Goal: Task Accomplishment & Management: Manage account settings

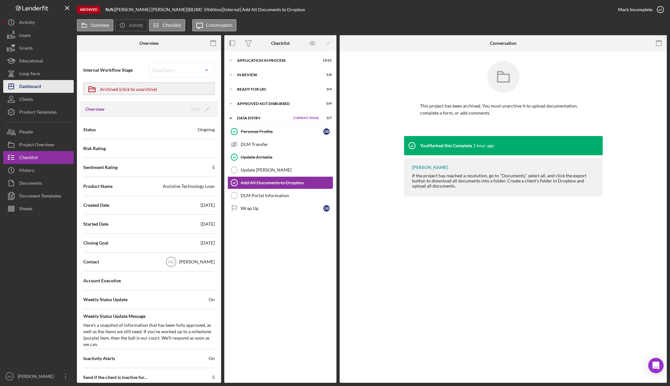
click at [41, 87] on button "Icon/Dashboard Dashboard" at bounding box center [38, 86] width 70 height 13
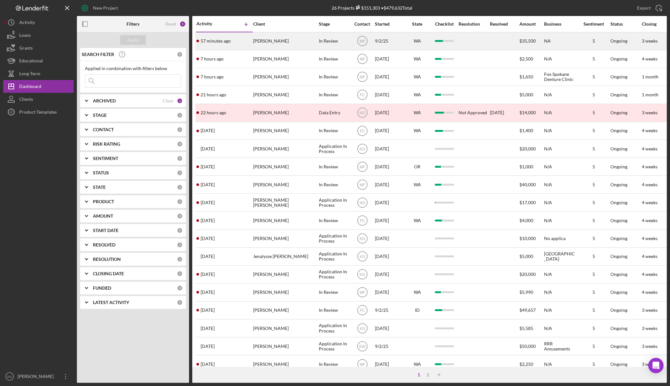
click at [275, 45] on div "[PERSON_NAME]" at bounding box center [285, 41] width 64 height 17
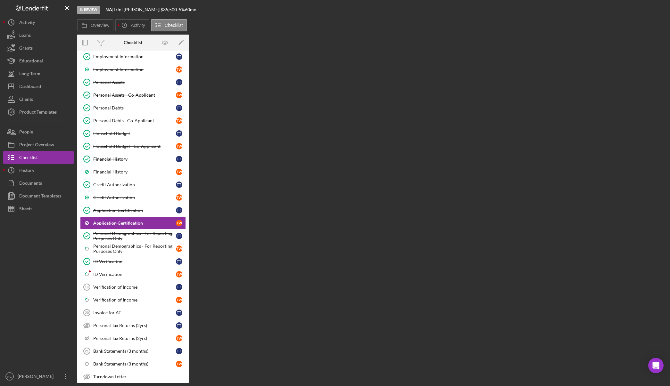
scroll to position [153, 0]
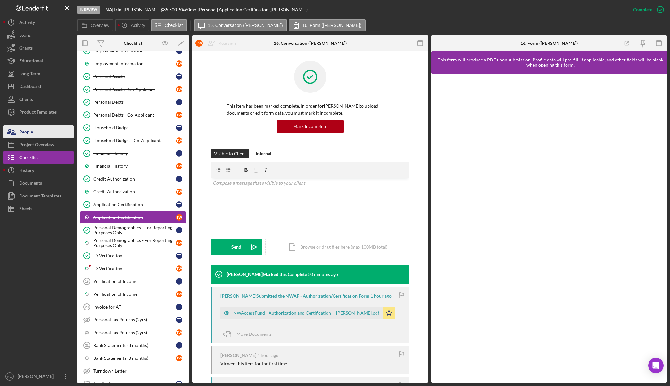
click at [38, 133] on button "People" at bounding box center [38, 132] width 70 height 13
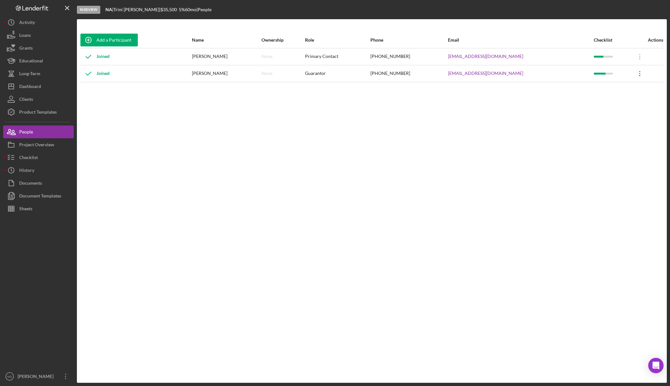
click at [633, 73] on icon "Icon/Overflow" at bounding box center [640, 74] width 16 height 16
click at [607, 91] on div "Icon/Edit Edit" at bounding box center [606, 90] width 70 height 13
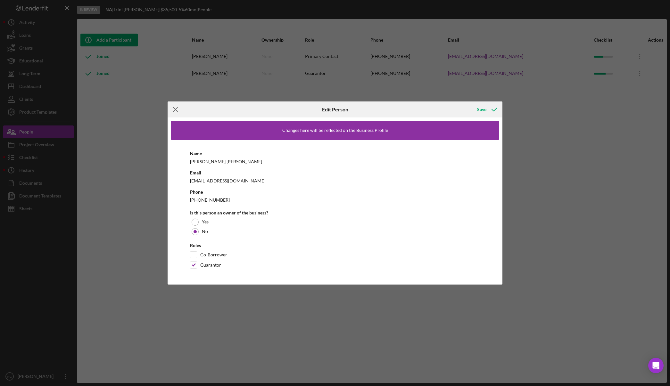
click at [172, 110] on icon "Icon/Menu Close" at bounding box center [176, 110] width 16 height 16
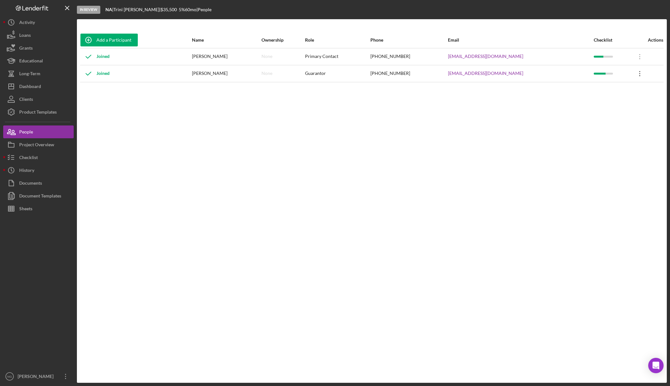
click at [635, 75] on icon "Icon/Overflow" at bounding box center [640, 74] width 16 height 16
click at [614, 88] on div "Icon/Edit Edit" at bounding box center [606, 90] width 70 height 13
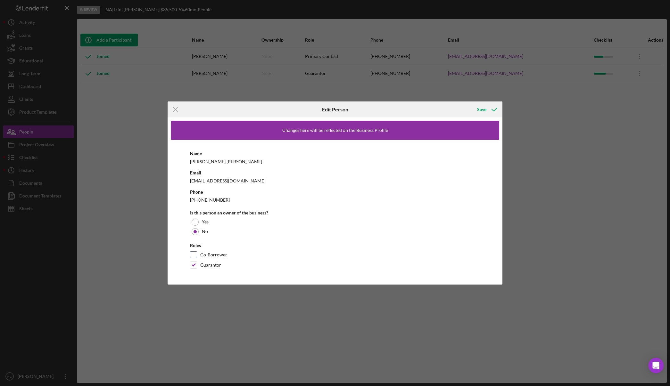
click at [194, 256] on input "Co-Borrower" at bounding box center [193, 255] width 6 height 6
checkbox input "true"
click at [194, 266] on input "Guarantor" at bounding box center [193, 265] width 6 height 6
checkbox input "false"
click at [490, 108] on icon "button" at bounding box center [494, 110] width 16 height 16
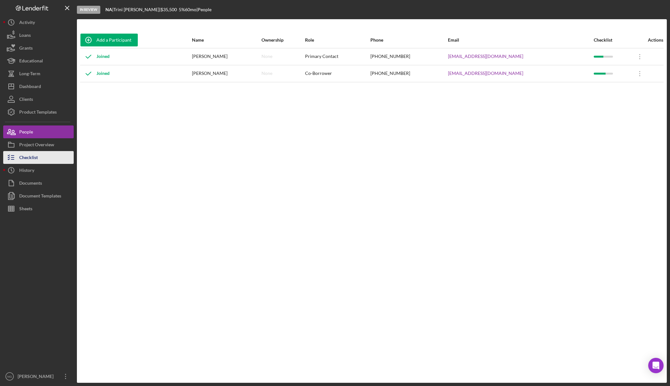
click at [35, 154] on div "Checklist" at bounding box center [28, 158] width 19 height 14
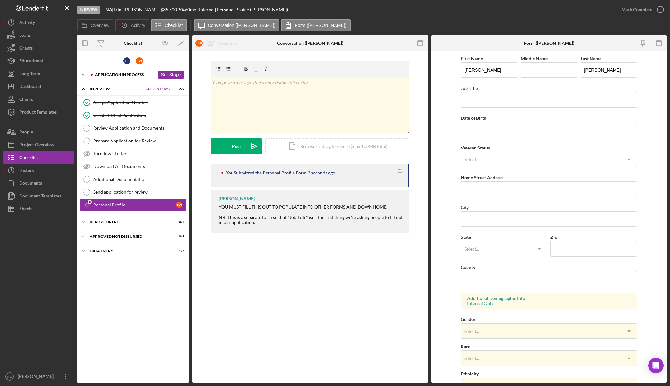
click at [107, 74] on div "Application In Process" at bounding box center [124, 75] width 59 height 4
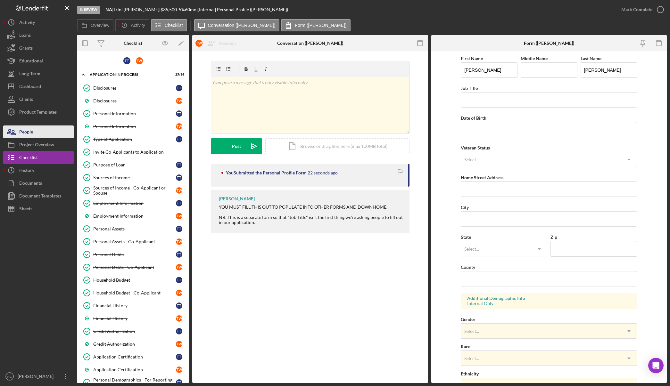
click at [56, 130] on button "People" at bounding box center [38, 132] width 70 height 13
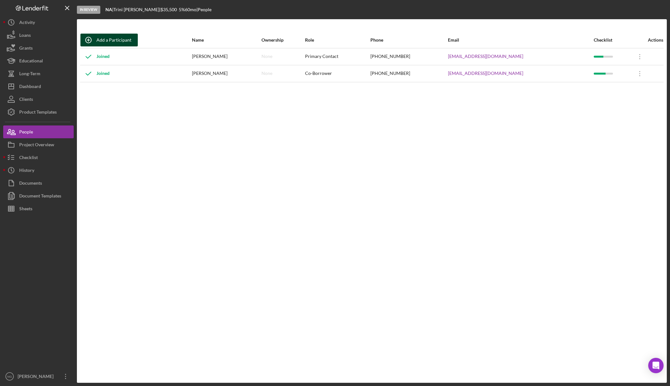
click at [121, 38] on div "Add a Participant" at bounding box center [113, 40] width 35 height 13
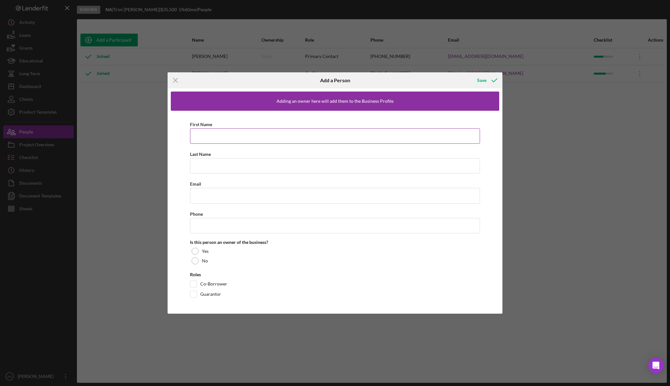
click at [216, 135] on input "First Name" at bounding box center [335, 135] width 290 height 15
click at [174, 79] on icon "Icon/Menu Close" at bounding box center [176, 80] width 16 height 16
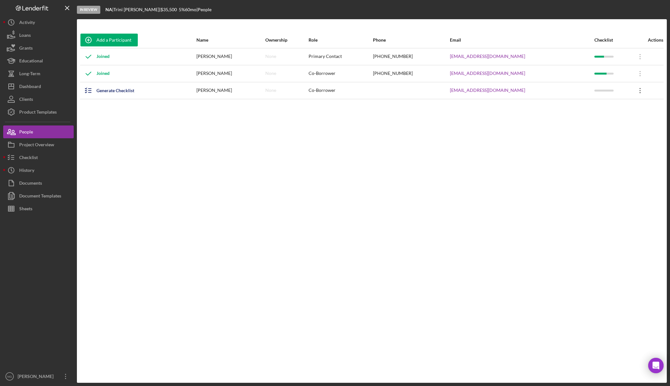
click at [636, 94] on icon "Icon/Overflow" at bounding box center [640, 91] width 16 height 16
click at [613, 107] on div "Icon/Edit Edit" at bounding box center [607, 107] width 70 height 13
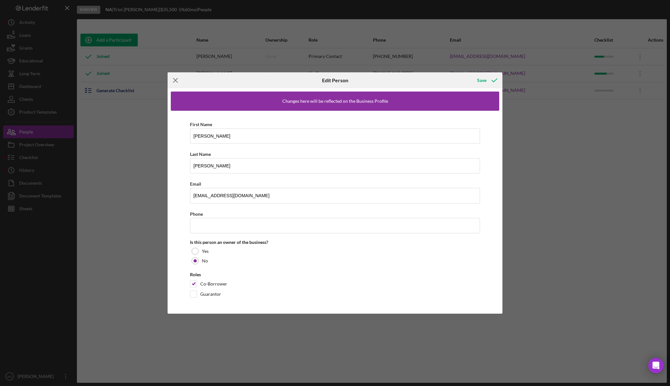
click at [176, 80] on line at bounding box center [175, 80] width 4 height 4
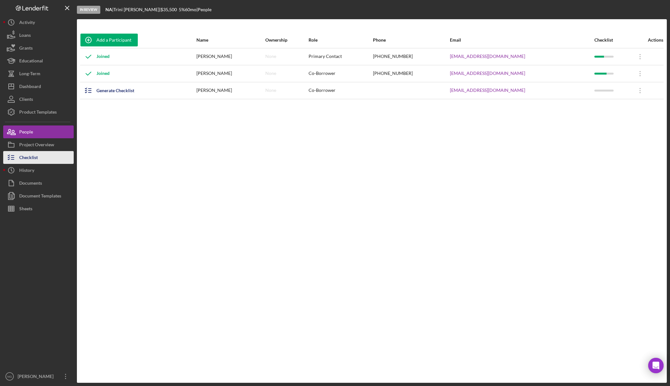
click at [43, 155] on button "Checklist" at bounding box center [38, 157] width 70 height 13
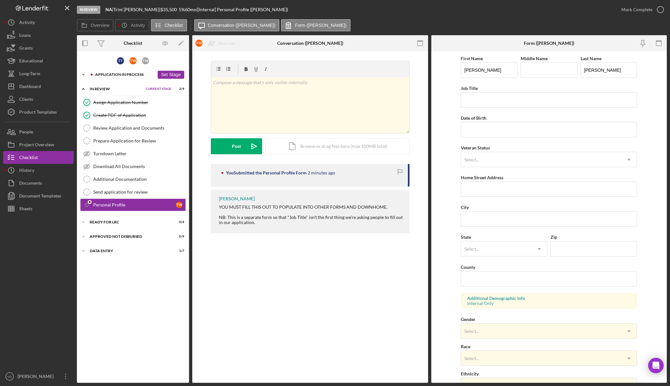
click at [125, 76] on div "Application In Process" at bounding box center [124, 75] width 59 height 4
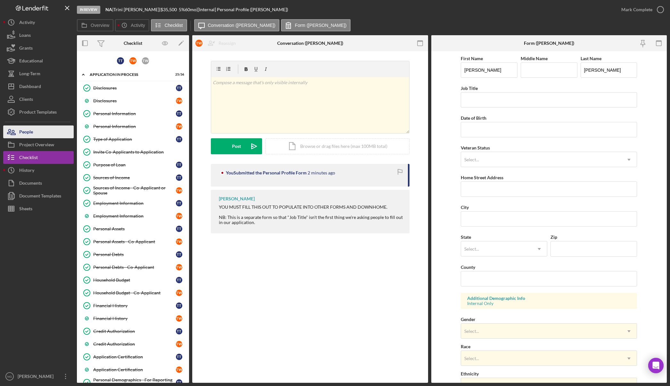
click at [37, 136] on button "People" at bounding box center [38, 132] width 70 height 13
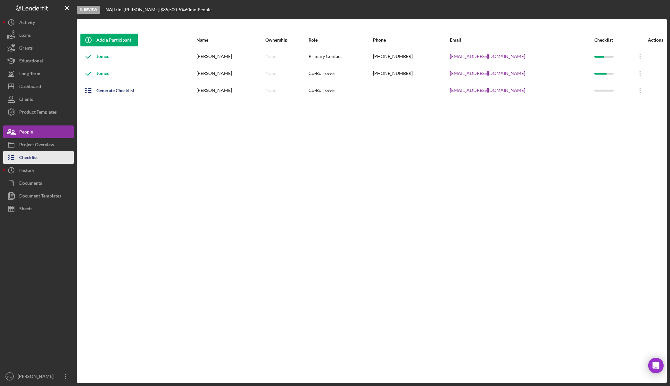
click at [37, 160] on div "Checklist" at bounding box center [28, 158] width 19 height 14
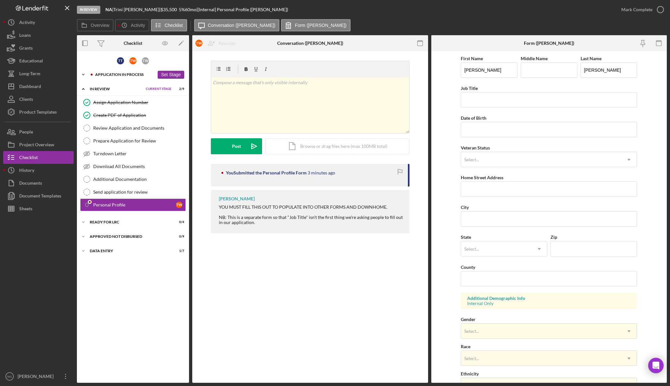
click at [136, 76] on div "Application In Process" at bounding box center [124, 75] width 59 height 4
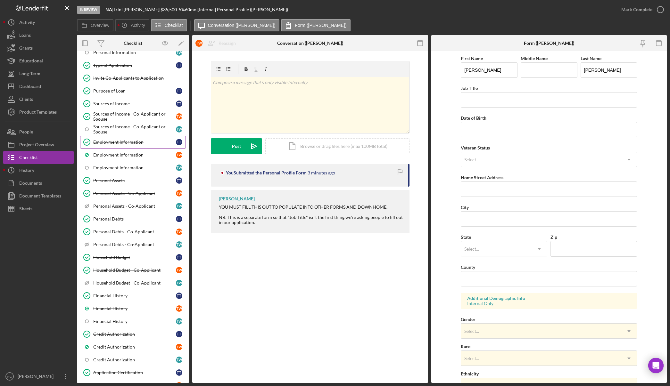
scroll to position [128, 0]
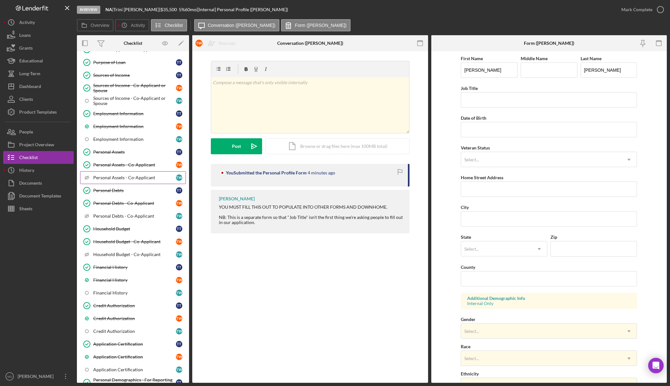
click at [102, 177] on div "Personal Assets - Co-Applicant" at bounding box center [134, 177] width 83 height 5
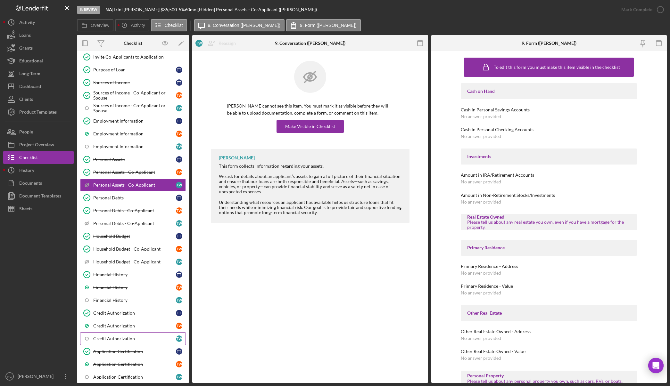
scroll to position [96, 0]
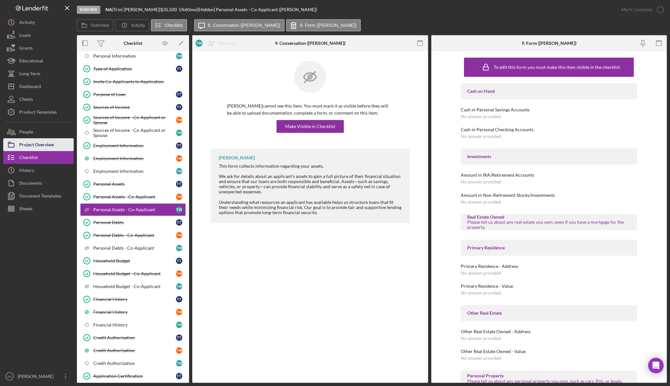
click at [43, 140] on div "Project Overview" at bounding box center [36, 145] width 35 height 14
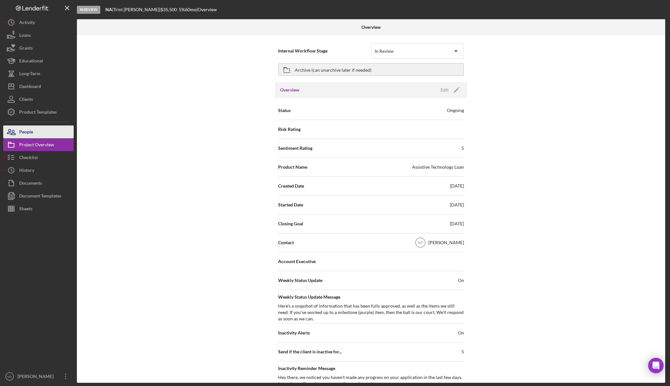
click at [46, 134] on button "People" at bounding box center [38, 132] width 70 height 13
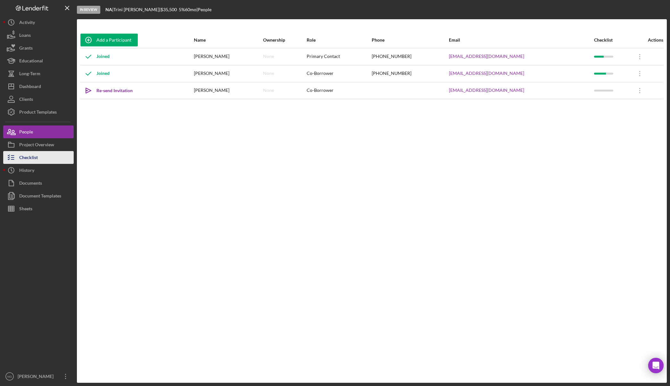
click at [22, 158] on div "Checklist" at bounding box center [28, 158] width 19 height 14
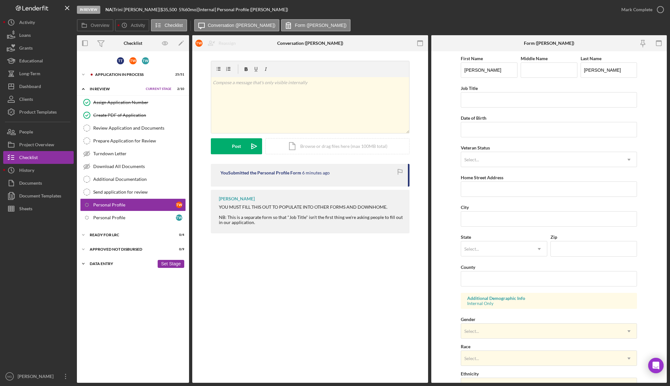
click at [85, 265] on icon "Icon/Expander" at bounding box center [83, 264] width 13 height 13
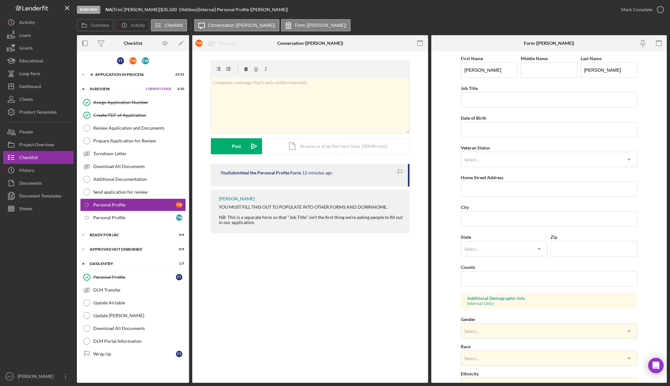
click at [320, 297] on div "Icon/Checklist Item Sub Internal Personal Profile T W Reassign T T [PERSON_NAME…" at bounding box center [310, 217] width 236 height 332
click at [261, 310] on div "Icon/Checklist Item Sub Internal Personal Profile T W Reassign T T Trini Torrez…" at bounding box center [310, 217] width 236 height 332
click at [120, 73] on div "Application In Process" at bounding box center [124, 75] width 59 height 4
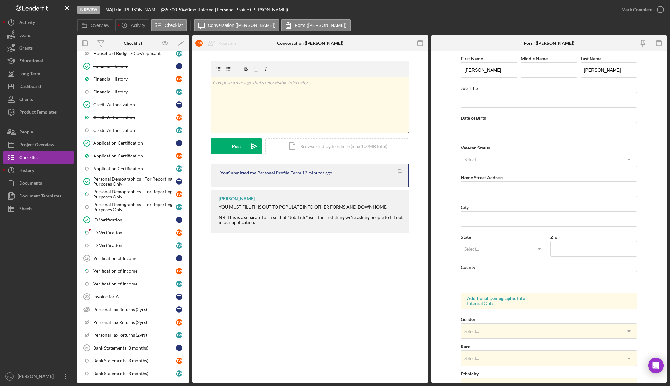
scroll to position [352, 0]
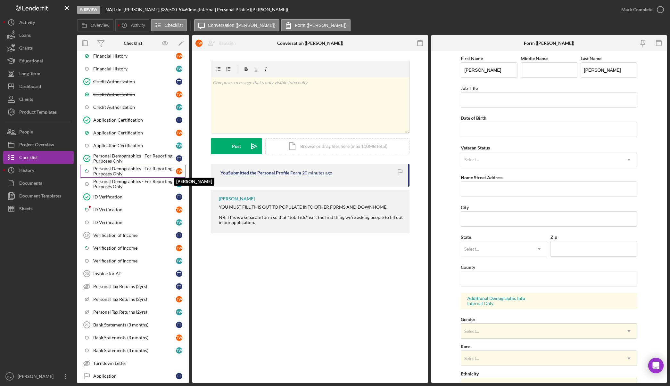
click at [176, 171] on div "T W" at bounding box center [179, 171] width 6 height 6
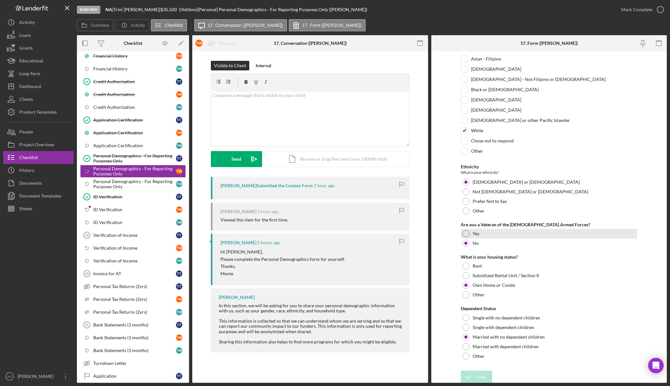
scroll to position [97, 0]
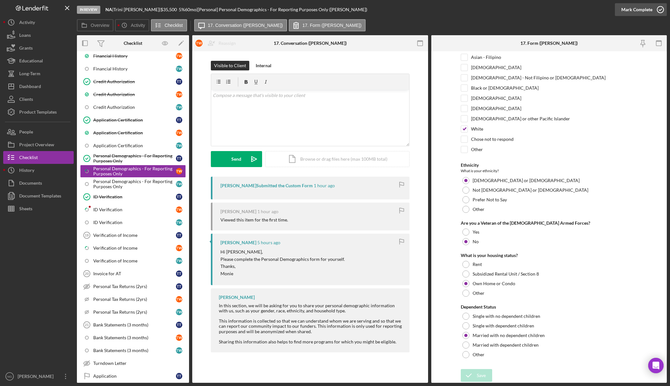
click at [661, 11] on icon "button" at bounding box center [660, 10] width 16 height 16
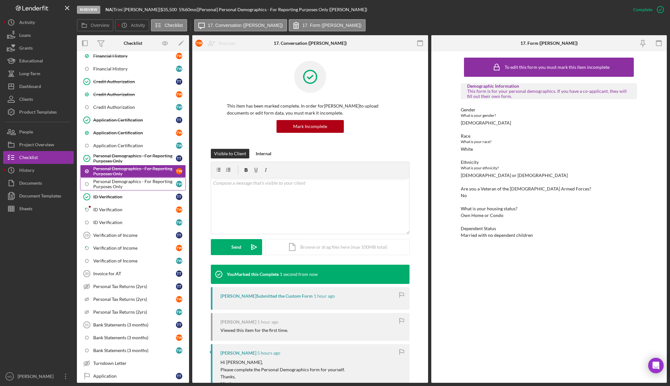
click at [146, 185] on div "Personal Demographics - For Reporting Purposes Only" at bounding box center [134, 184] width 83 height 10
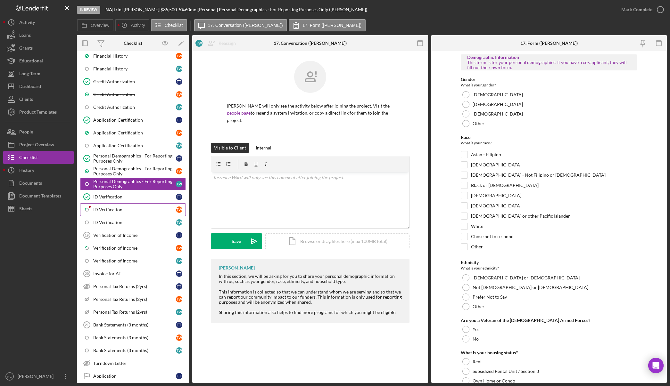
click at [135, 211] on div "ID Verification" at bounding box center [134, 209] width 83 height 5
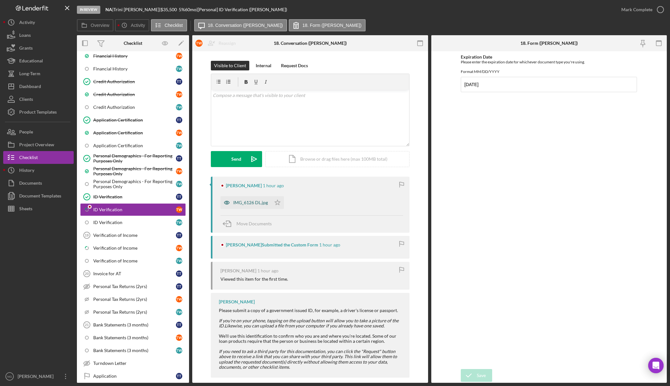
click at [250, 204] on div "IMG_6126 DL.jpg" at bounding box center [250, 202] width 35 height 5
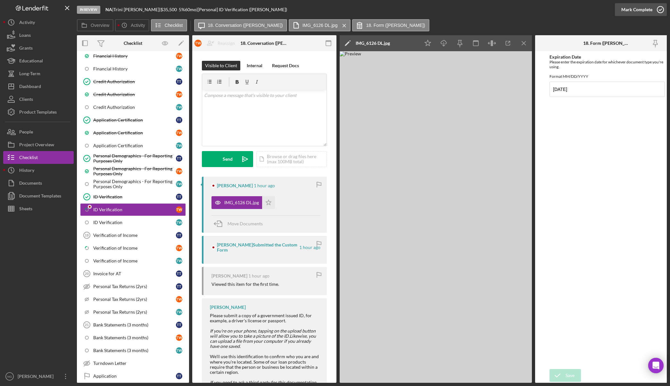
click at [659, 10] on polyline "button" at bounding box center [660, 10] width 3 height 2
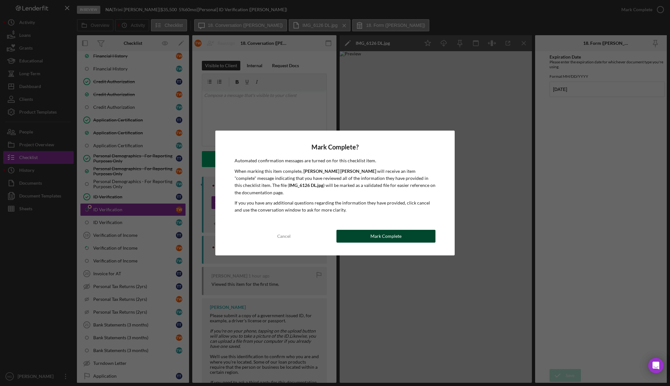
click at [381, 234] on div "Mark Complete" at bounding box center [385, 236] width 31 height 13
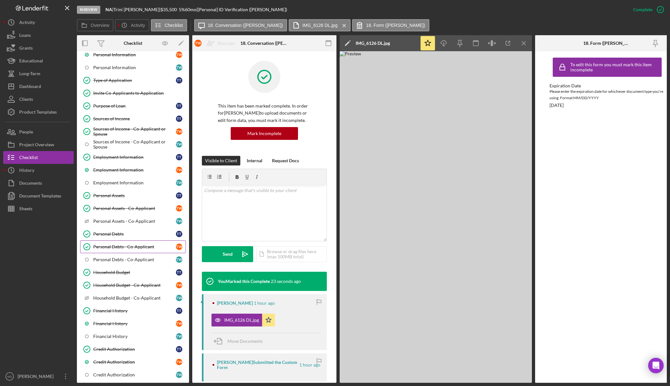
scroll to position [160, 0]
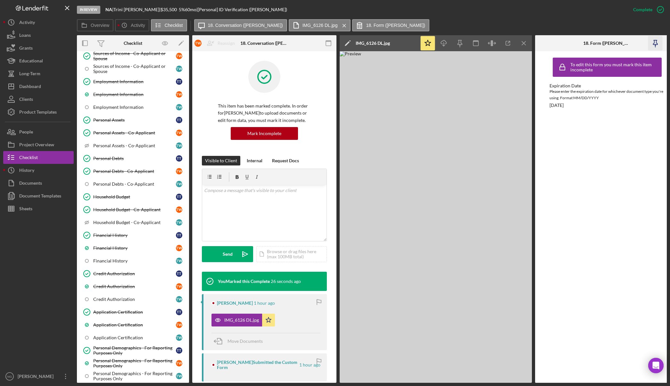
click at [654, 45] on icon "button" at bounding box center [655, 42] width 4 height 4
click at [522, 42] on line "button" at bounding box center [524, 43] width 4 height 4
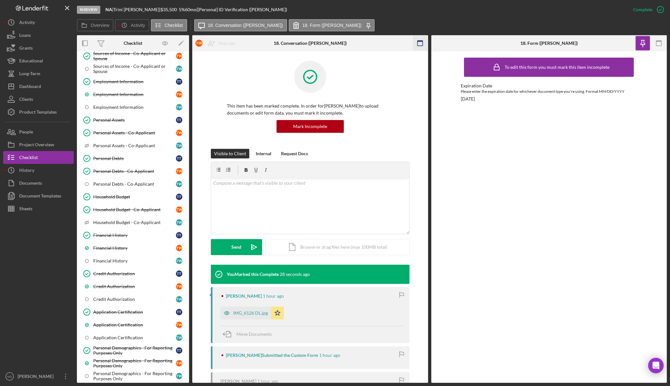
click at [424, 41] on icon "button" at bounding box center [420, 43] width 14 height 14
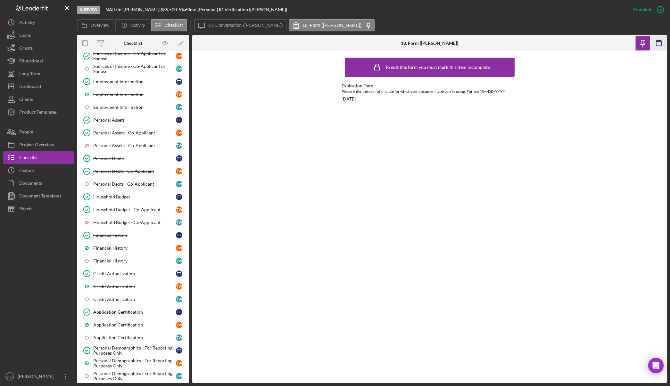
click at [656, 44] on icon "button" at bounding box center [659, 43] width 14 height 14
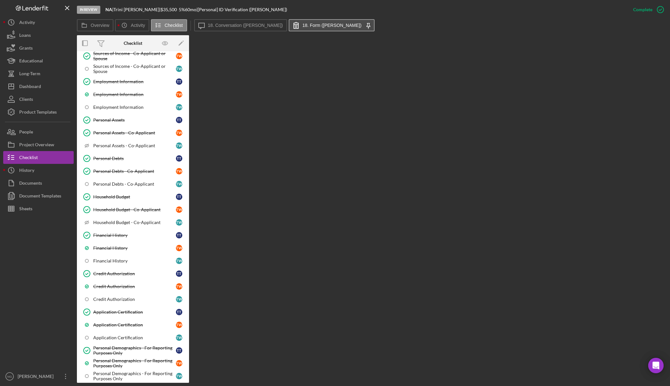
click at [306, 24] on label "18. Form (Teresa W.)" at bounding box center [331, 25] width 59 height 5
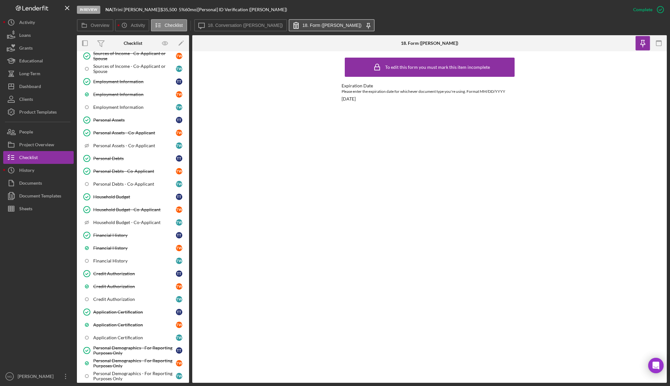
click at [327, 26] on button "18. Form (Teresa W.) Icon/Menu Close" at bounding box center [332, 25] width 86 height 12
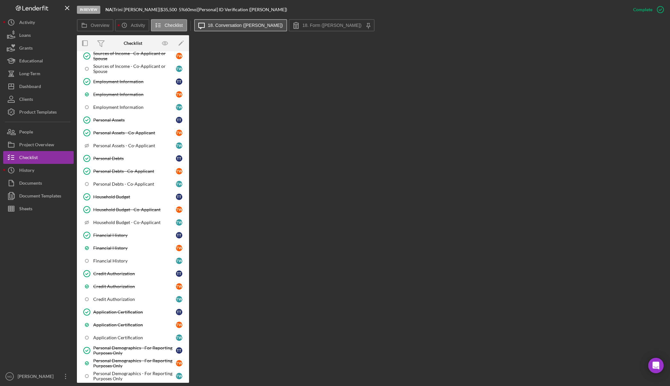
click at [244, 27] on label "18. Conversation (Teresa W.)" at bounding box center [245, 25] width 75 height 5
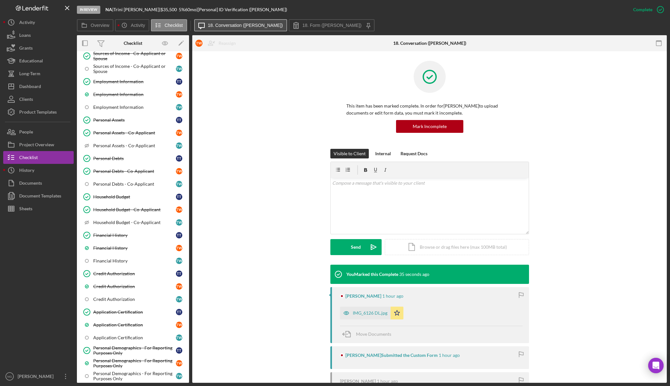
click at [244, 27] on label "18. Conversation (Teresa W.)" at bounding box center [245, 25] width 75 height 5
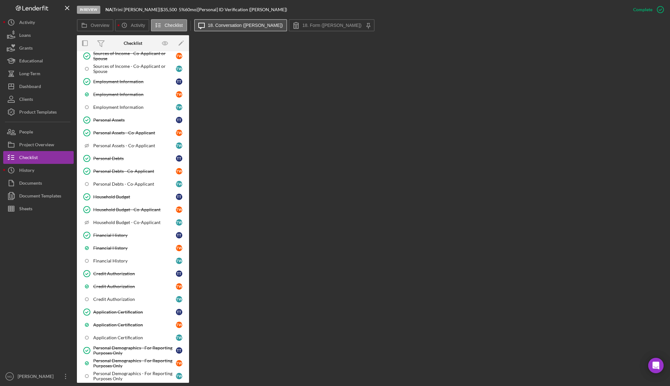
click at [244, 27] on label "18. Conversation (Teresa W.)" at bounding box center [245, 25] width 75 height 5
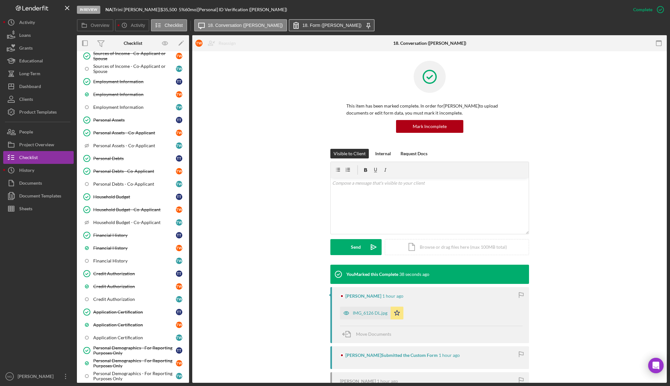
click at [302, 24] on label "18. Form (Teresa W.)" at bounding box center [331, 25] width 59 height 5
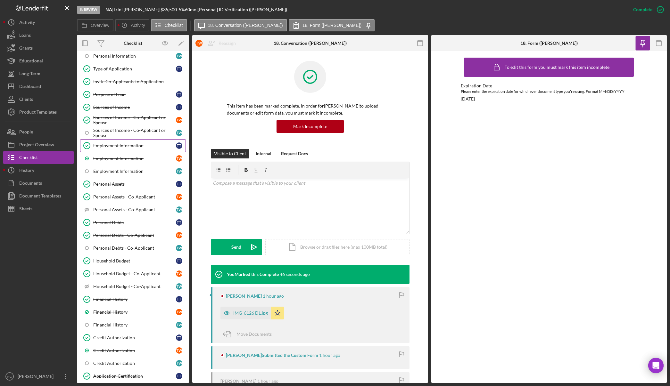
scroll to position [64, 0]
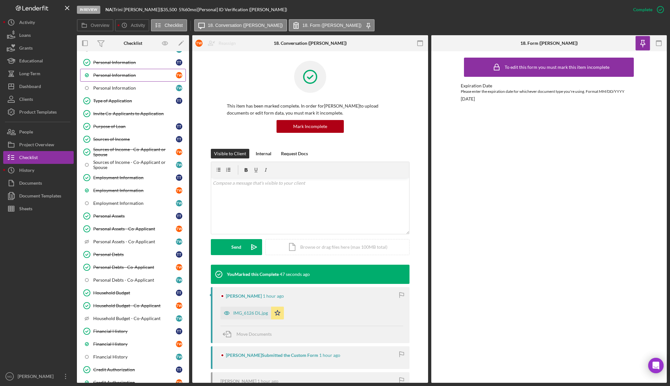
click at [135, 71] on link "Personal Information T W" at bounding box center [133, 75] width 106 height 13
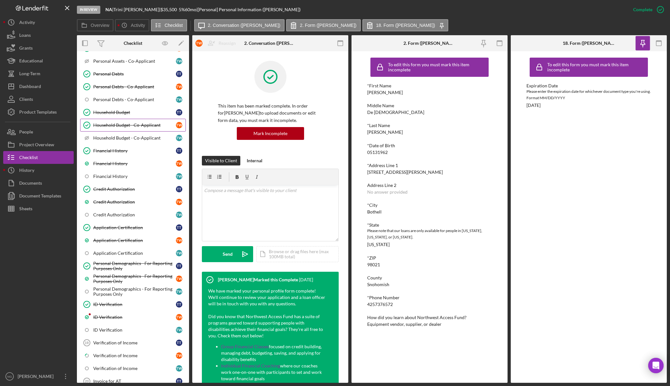
scroll to position [256, 0]
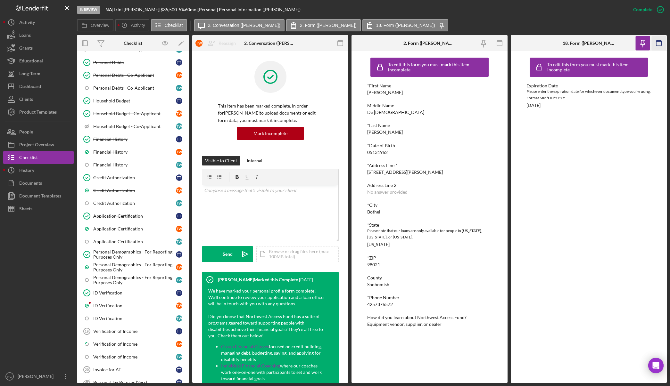
click at [658, 46] on rect "button" at bounding box center [658, 43] width 5 height 5
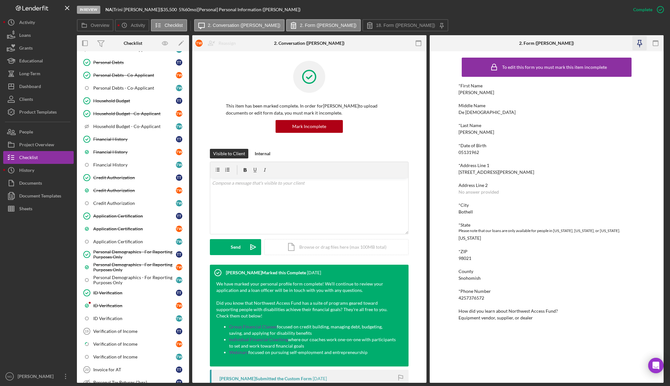
click at [636, 44] on icon "button" at bounding box center [639, 43] width 14 height 14
click at [417, 45] on icon "button" at bounding box center [418, 43] width 14 height 14
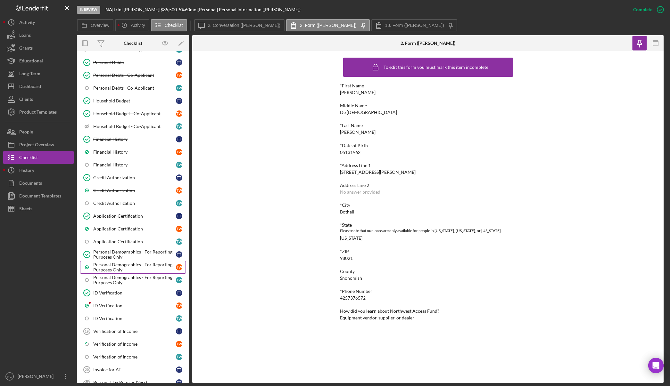
click at [143, 272] on div "Personal Demographics - For Reporting Purposes Only" at bounding box center [134, 267] width 83 height 10
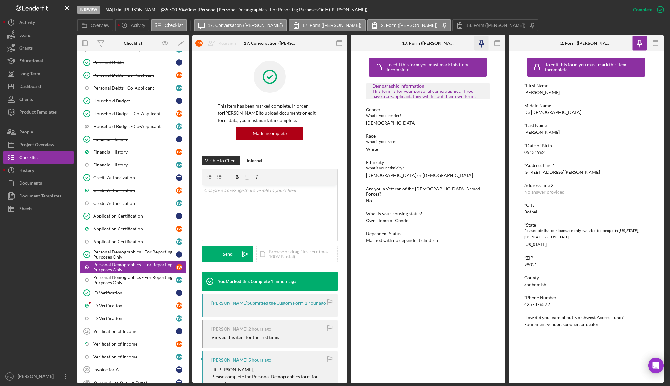
click at [481, 45] on icon "button" at bounding box center [481, 46] width 1 height 3
click at [343, 45] on icon "button" at bounding box center [339, 43] width 14 height 14
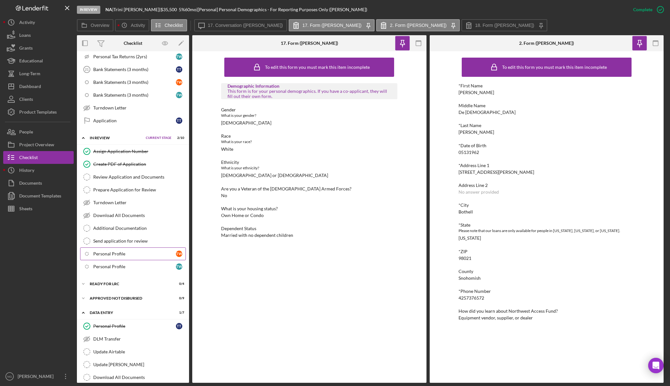
scroll to position [641, 0]
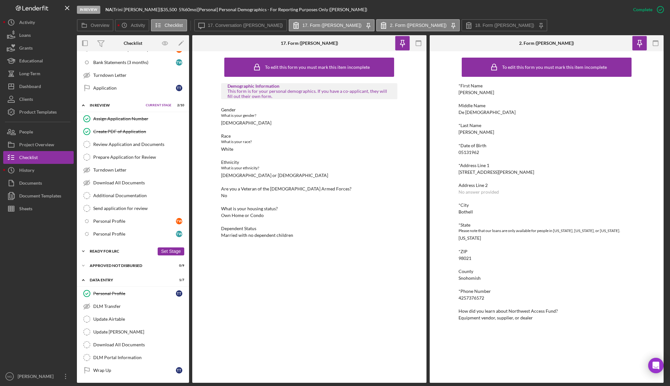
click at [152, 252] on div "Ready for LRC" at bounding box center [122, 252] width 65 height 4
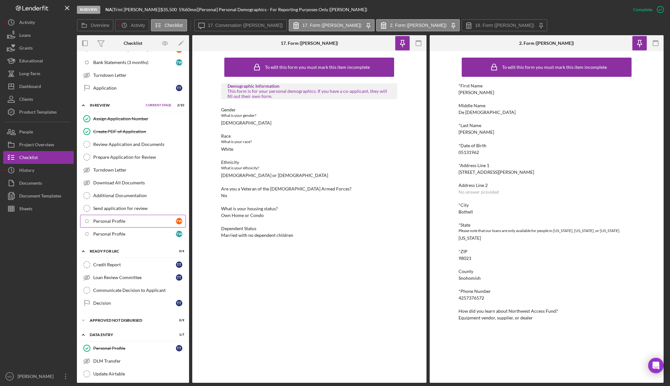
click at [144, 217] on link "Icon/Checklist Item Sub Internal Personal Profile T W" at bounding box center [133, 221] width 106 height 13
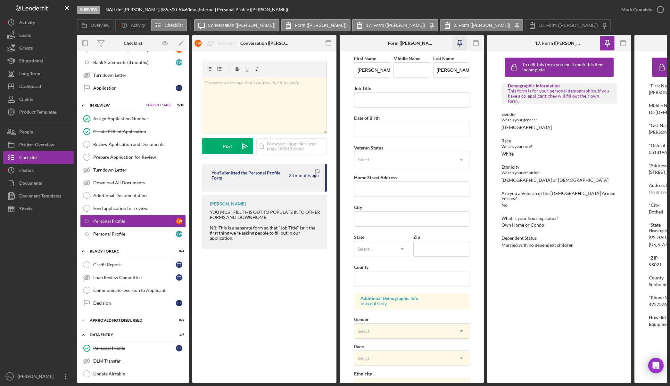
click at [460, 47] on icon "button" at bounding box center [460, 43] width 14 height 14
click at [331, 40] on icon "button" at bounding box center [328, 43] width 14 height 14
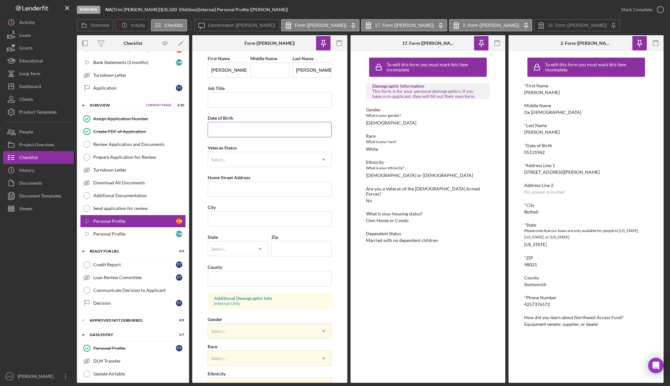
click at [238, 132] on input "Date of Birth" at bounding box center [270, 129] width 124 height 15
type input "05/13/1962"
click at [238, 153] on div "Select... Icon/Dropdown Arrow" at bounding box center [270, 159] width 124 height 15
click at [240, 160] on div "Select..." at bounding box center [262, 160] width 108 height 15
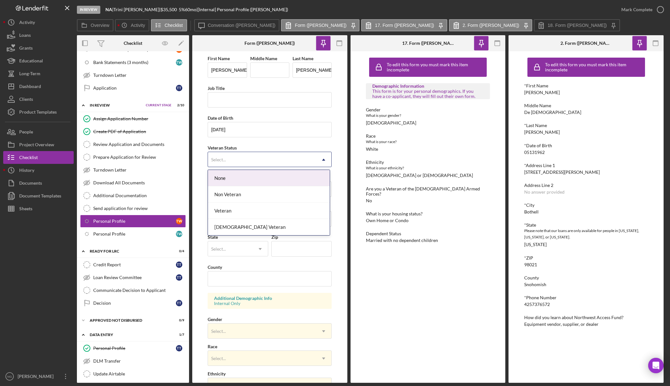
click at [240, 160] on div "Select..." at bounding box center [262, 160] width 108 height 15
click at [239, 193] on div "Non Veteran" at bounding box center [269, 194] width 122 height 16
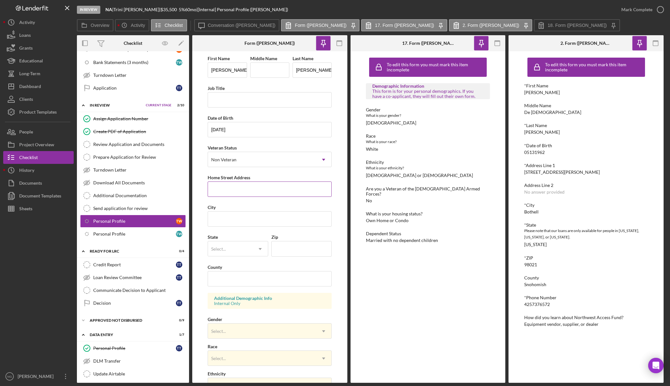
click at [241, 190] on input "Home Street Address" at bounding box center [270, 189] width 124 height 15
type input "21731 43rd Dr SE"
type input "G"
type input "Bothell"
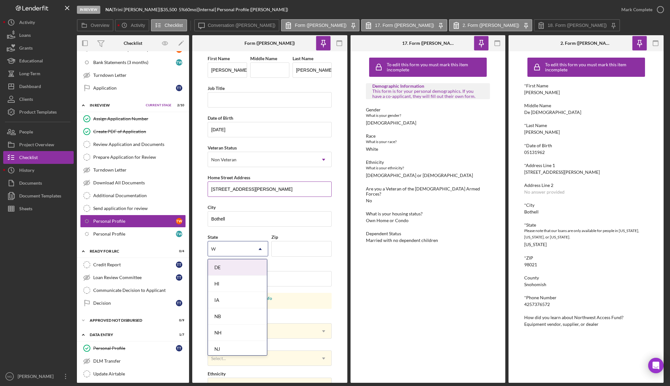
type input "WA"
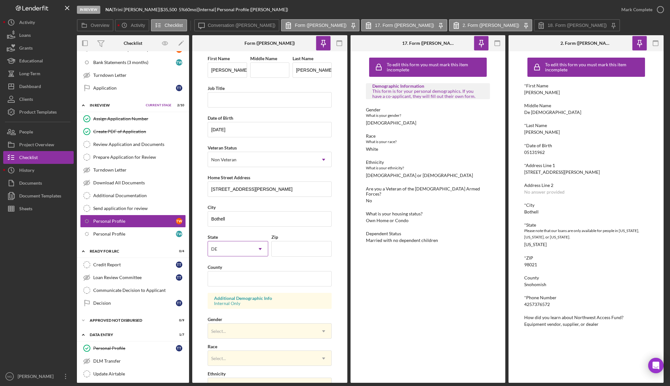
click at [242, 251] on div "DE" at bounding box center [230, 249] width 44 height 15
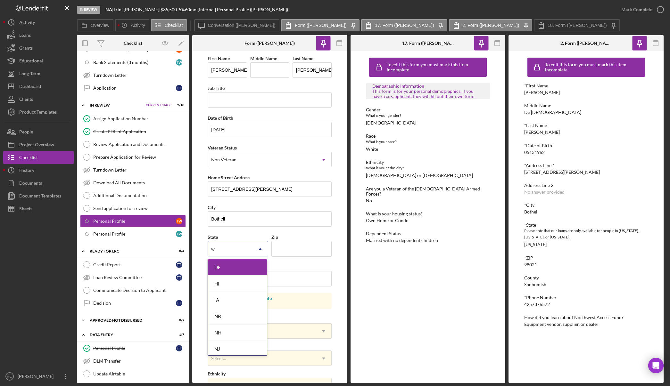
type input "wa"
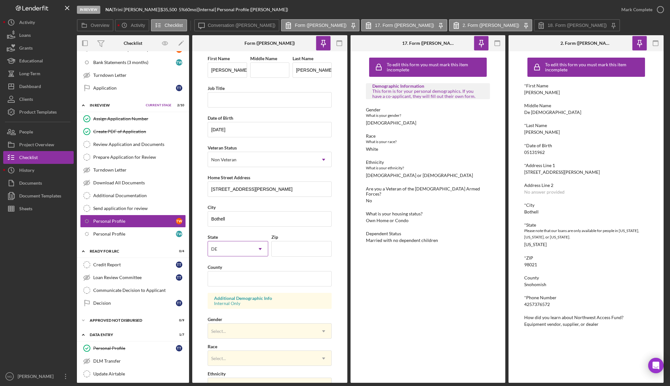
click at [258, 248] on icon "Icon/Dropdown Arrow" at bounding box center [259, 249] width 15 height 15
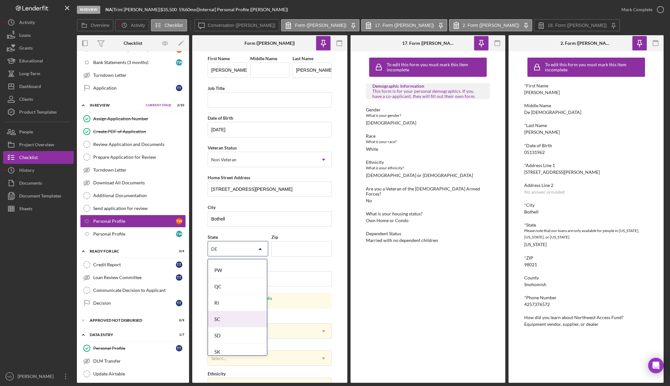
scroll to position [1146, 0]
click at [229, 283] on div "WA" at bounding box center [237, 282] width 59 height 16
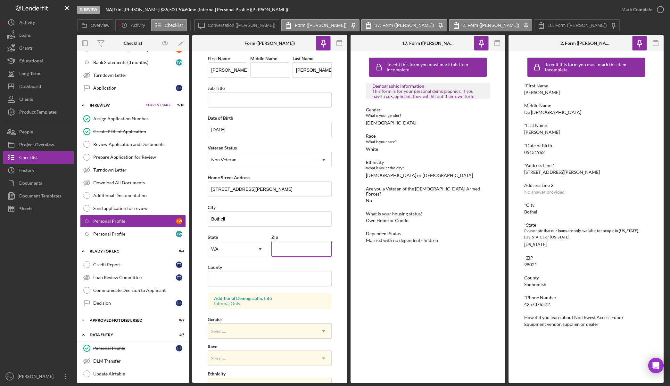
click at [293, 248] on input "Zip" at bounding box center [301, 248] width 60 height 15
type input "98021"
type input "Snohomish"
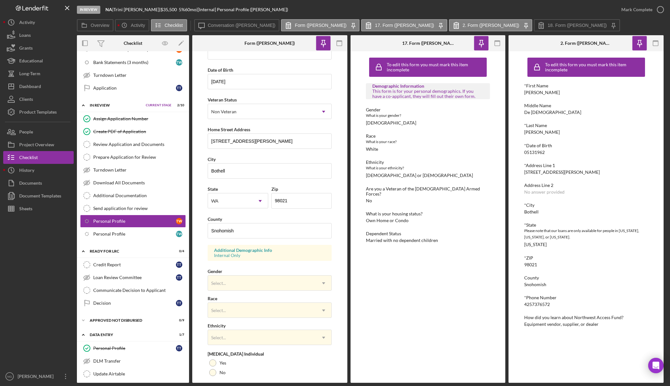
scroll to position [96, 0]
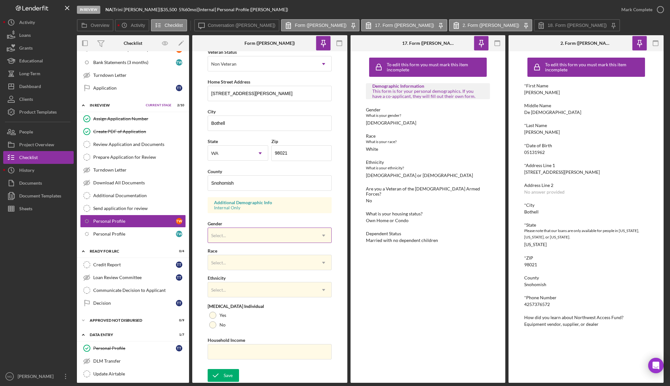
click at [262, 232] on div "Select..." at bounding box center [262, 235] width 108 height 15
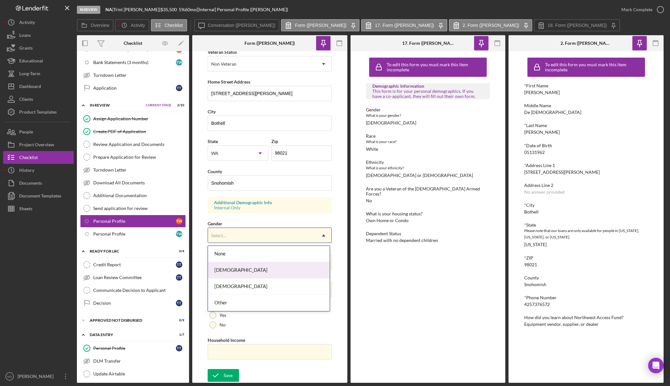
click at [244, 269] on div "Female" at bounding box center [269, 270] width 122 height 16
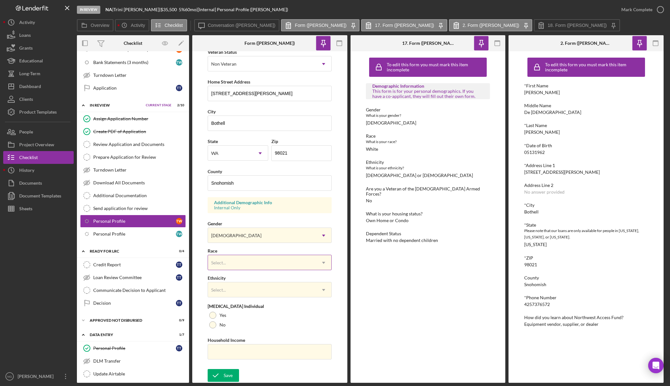
click at [246, 267] on div "Select..." at bounding box center [262, 263] width 108 height 15
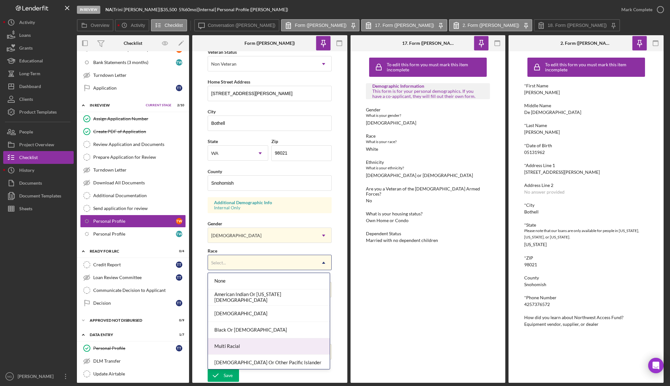
scroll to position [35, 0]
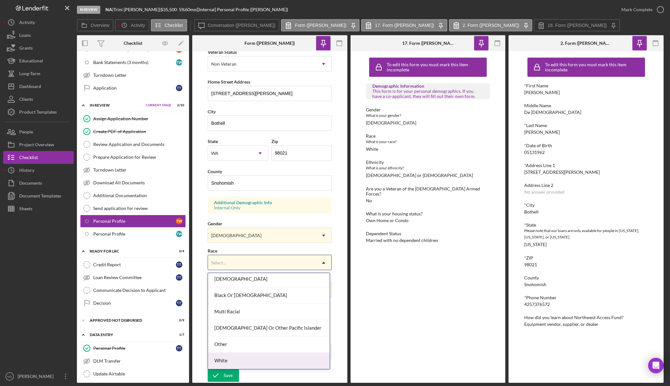
click at [240, 362] on div "White" at bounding box center [269, 361] width 122 height 16
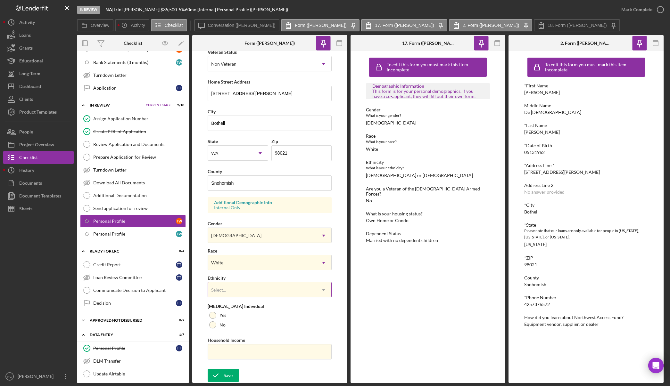
click at [249, 292] on div "Select..." at bounding box center [262, 290] width 108 height 15
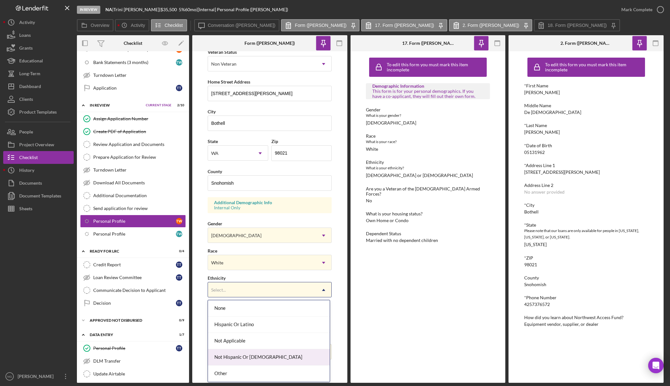
click at [248, 356] on div "Not Hispanic Or Latino" at bounding box center [269, 358] width 122 height 16
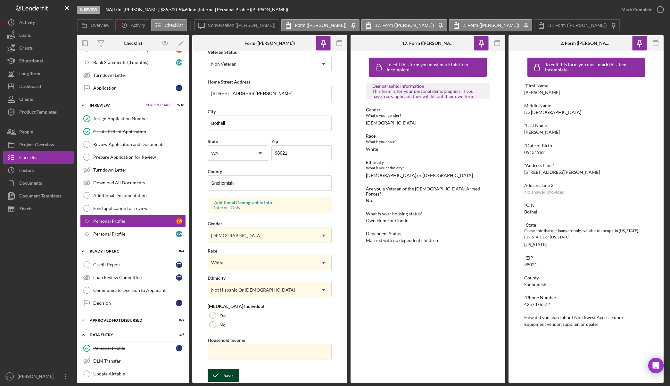
click at [227, 373] on div "Save" at bounding box center [228, 375] width 9 height 13
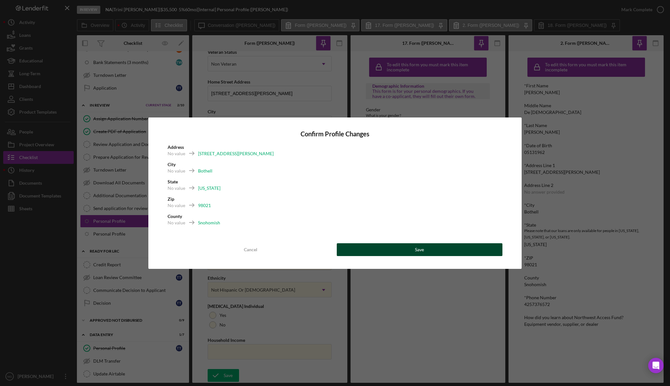
click at [429, 249] on button "Save" at bounding box center [420, 250] width 166 height 13
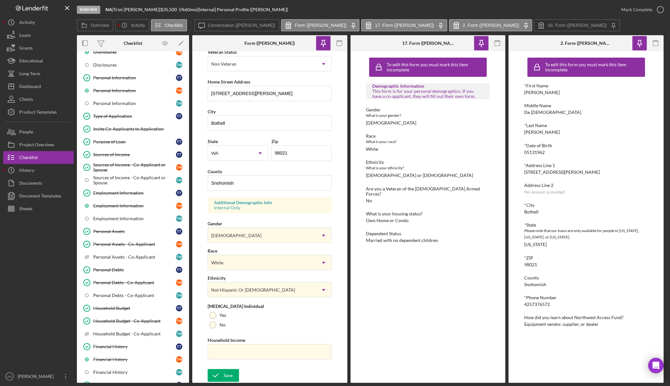
scroll to position [0, 0]
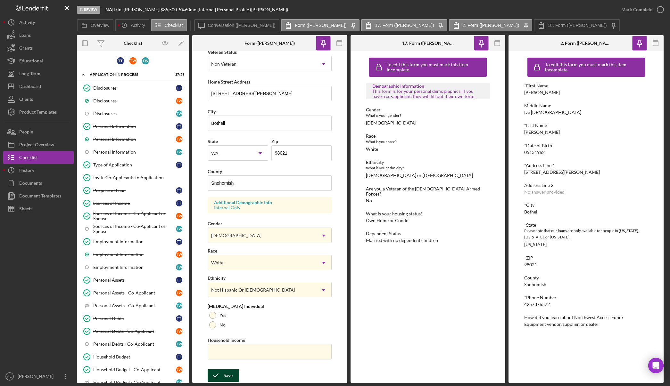
click at [229, 378] on div "Save" at bounding box center [228, 375] width 9 height 13
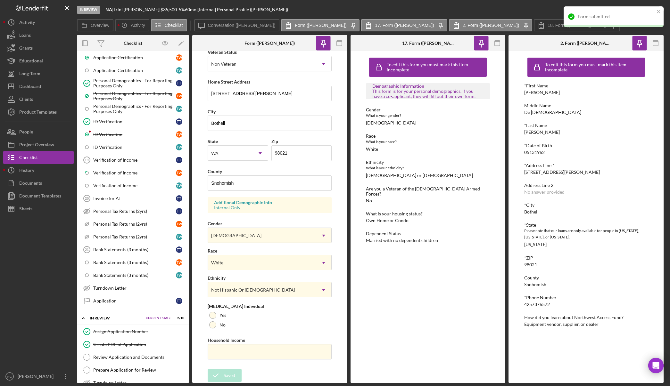
scroll to position [513, 0]
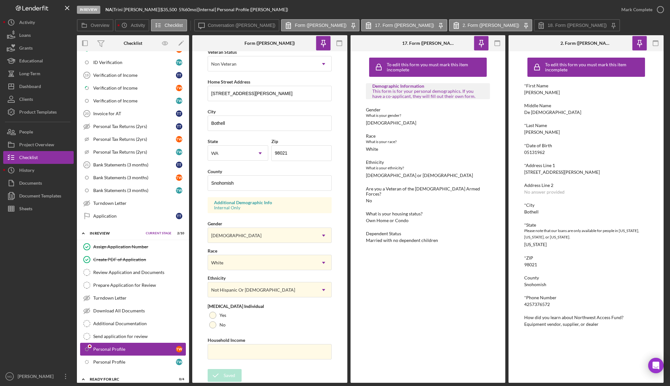
click at [145, 352] on div "Personal Profile" at bounding box center [134, 349] width 83 height 5
click at [659, 11] on icon "button" at bounding box center [660, 10] width 16 height 16
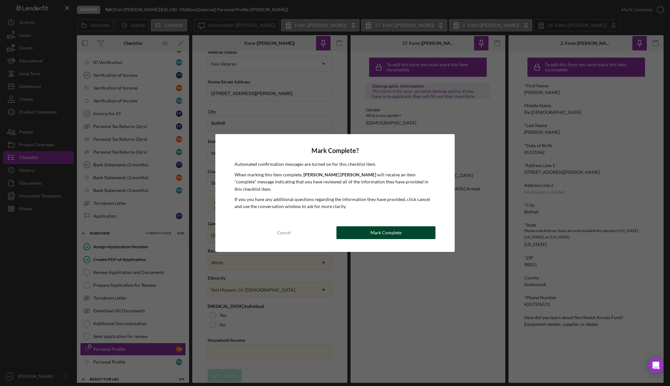
click at [416, 229] on button "Mark Complete" at bounding box center [385, 233] width 99 height 13
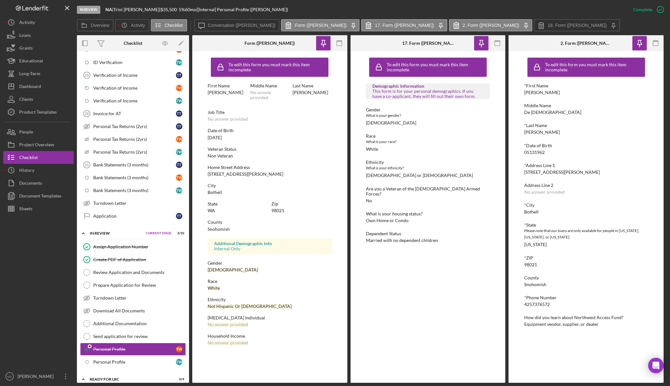
scroll to position [0, 0]
click at [656, 41] on rect "button" at bounding box center [655, 41] width 5 height 1
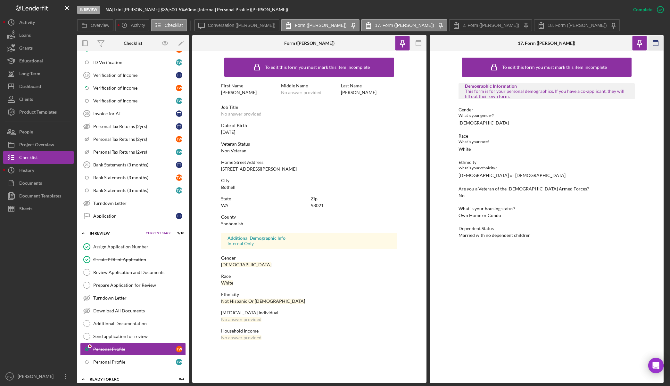
click at [651, 43] on icon "button" at bounding box center [655, 43] width 14 height 14
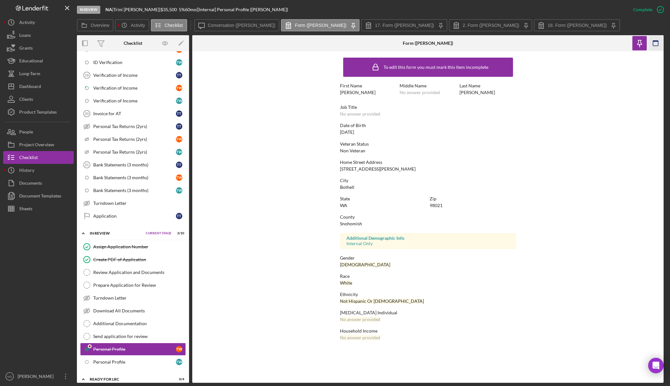
click at [656, 43] on icon "button" at bounding box center [655, 43] width 14 height 14
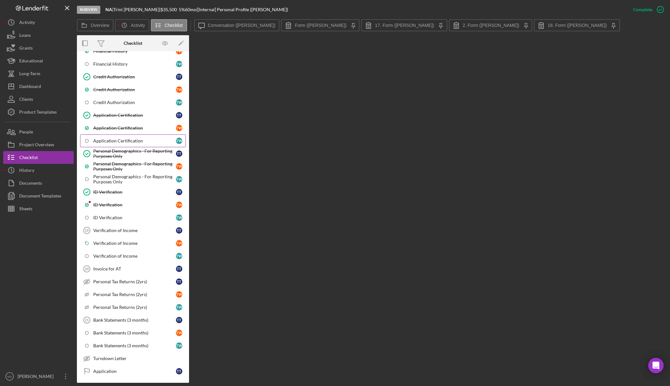
scroll to position [352, 0]
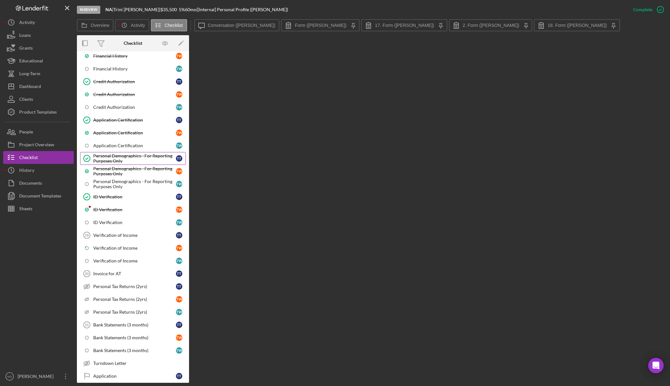
click at [139, 162] on div "Personal Demographics - For Reporting Purposes Only" at bounding box center [134, 158] width 83 height 10
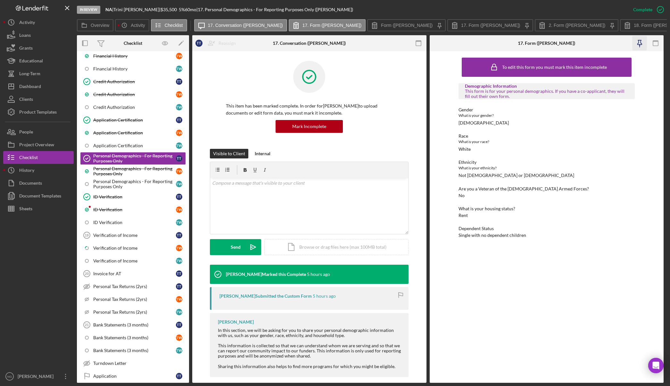
click at [644, 45] on icon "button" at bounding box center [639, 43] width 14 height 14
click at [421, 43] on rect "button" at bounding box center [418, 43] width 5 height 5
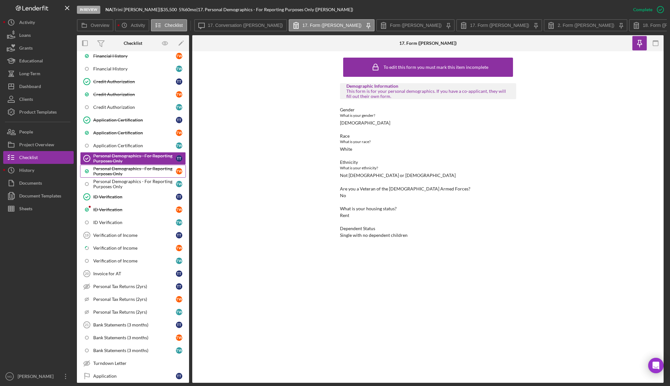
click at [158, 169] on div "Personal Demographics - For Reporting Purposes Only" at bounding box center [134, 171] width 83 height 10
click at [146, 170] on div "Personal Demographics - For Reporting Purposes Only" at bounding box center [134, 171] width 83 height 10
click at [147, 170] on div "Personal Demographics - For Reporting Purposes Only" at bounding box center [134, 171] width 83 height 10
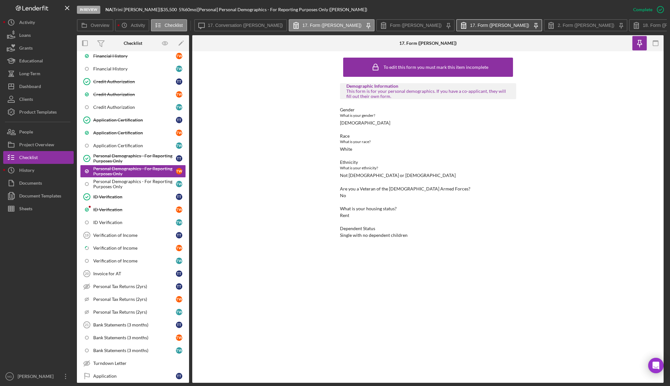
click at [470, 24] on label "17. Form (Teresa W.)" at bounding box center [499, 25] width 59 height 5
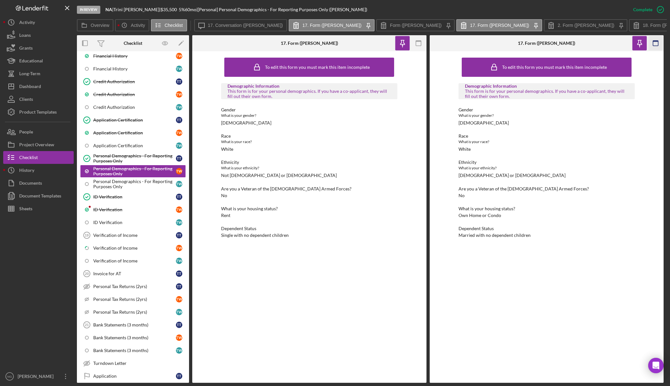
click at [654, 40] on icon "button" at bounding box center [655, 43] width 14 height 14
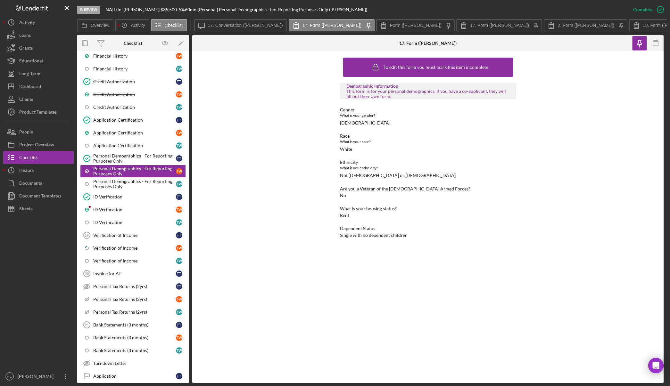
click at [654, 40] on icon "button" at bounding box center [655, 43] width 14 height 14
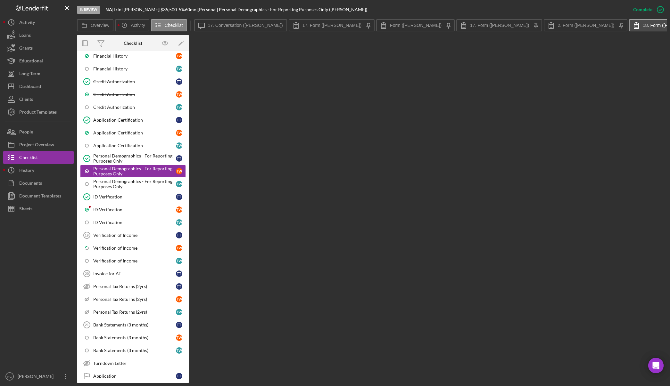
click at [643, 27] on label "18. Form (Teresa W.)" at bounding box center [672, 25] width 59 height 5
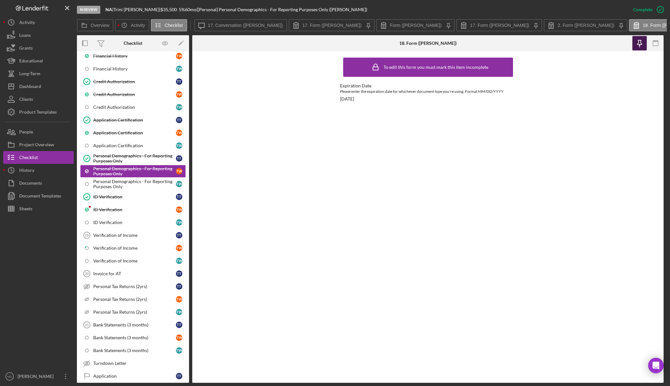
click at [639, 41] on icon "button" at bounding box center [639, 42] width 4 height 4
click at [615, 26] on icon at bounding box center [620, 26] width 11 height 16
click at [557, 26] on label "2. Form (Teresa W.)" at bounding box center [585, 25] width 57 height 5
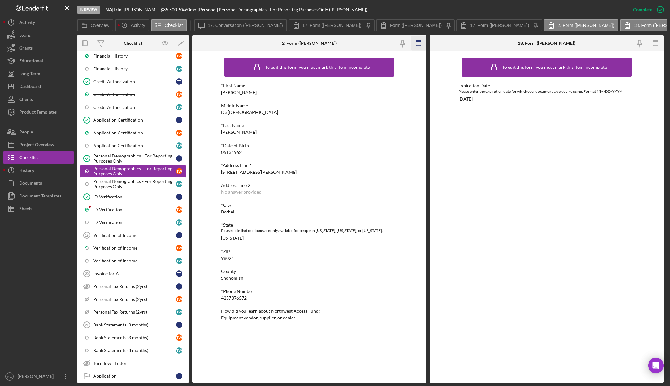
click at [655, 43] on icon "button" at bounding box center [655, 43] width 14 height 14
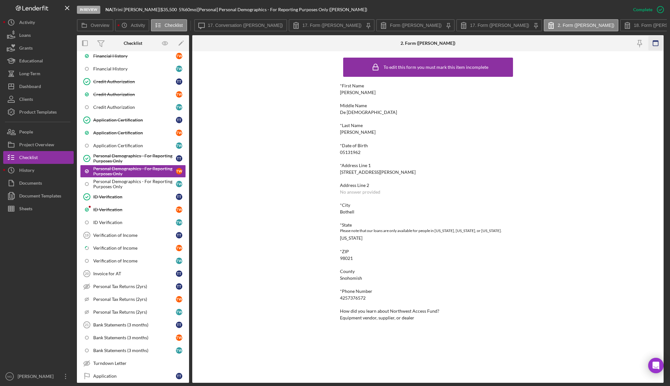
click at [655, 44] on icon "button" at bounding box center [655, 43] width 14 height 14
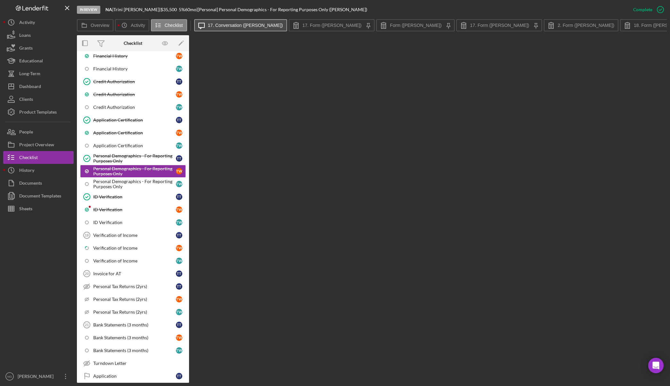
click at [245, 26] on label "17. Conversation (Teresa W.)" at bounding box center [245, 25] width 75 height 5
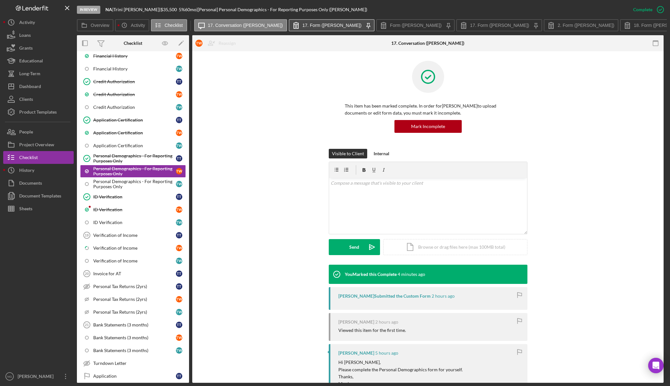
click at [302, 24] on label "17. Form (Trini T.)" at bounding box center [331, 25] width 59 height 5
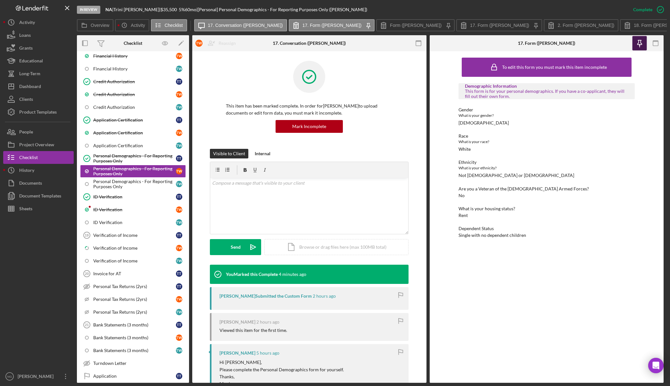
click at [642, 44] on icon "button" at bounding box center [639, 43] width 14 height 14
click at [655, 44] on icon "button" at bounding box center [655, 43] width 14 height 14
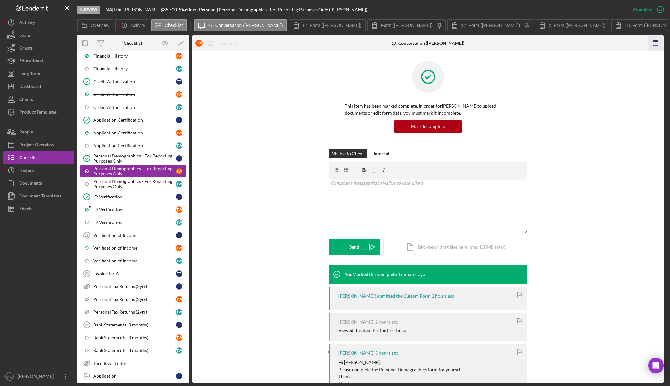
click at [655, 43] on icon "button" at bounding box center [655, 43] width 14 height 14
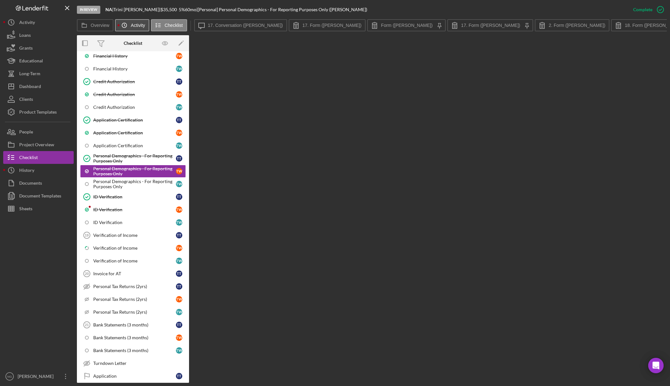
click at [138, 25] on label "Activity" at bounding box center [138, 25] width 14 height 5
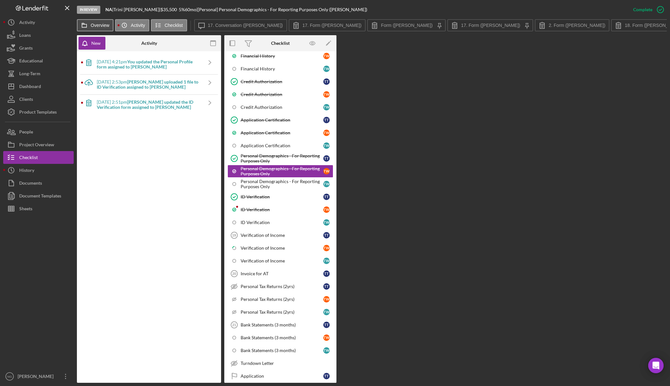
click at [98, 26] on label "Overview" at bounding box center [100, 25] width 19 height 5
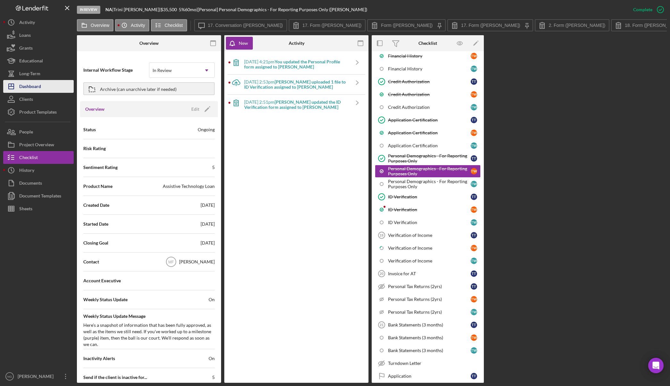
click at [35, 92] on div "Dashboard" at bounding box center [30, 87] width 22 height 14
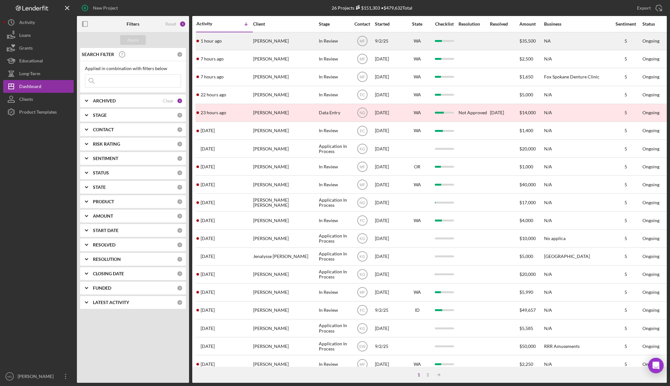
click at [225, 41] on div "1 hour ago Trini Torrez" at bounding box center [224, 41] width 56 height 17
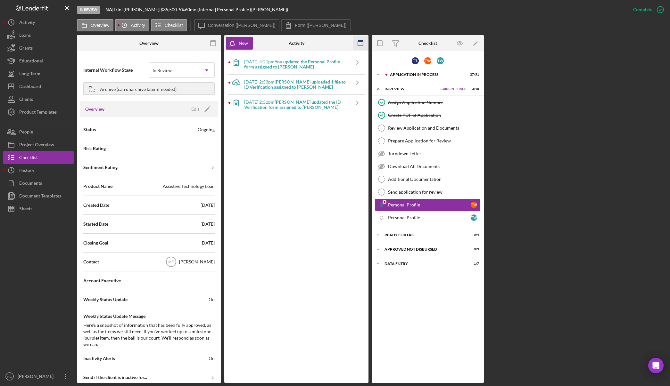
click at [360, 44] on icon "button" at bounding box center [360, 43] width 14 height 14
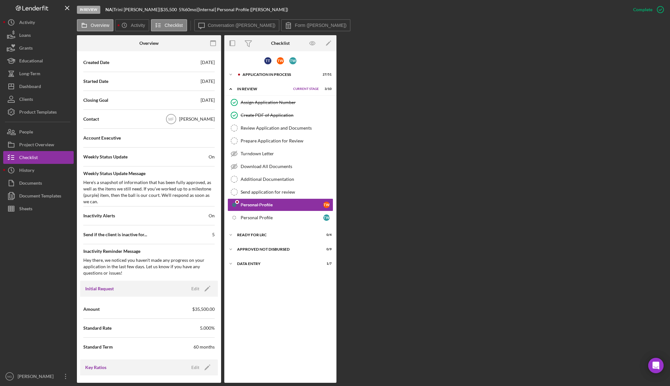
scroll to position [160, 0]
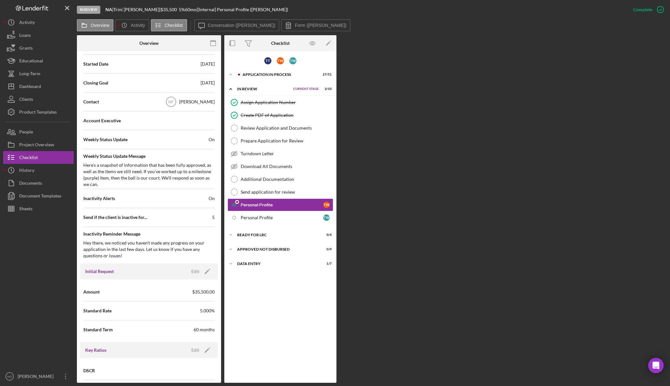
drag, startPoint x: 372, startPoint y: 204, endPoint x: 367, endPoint y: 207, distance: 5.9
click at [372, 204] on div "Overview Internal Workflow Stage In Review Icon/Dropdown Arrow Archive (can una…" at bounding box center [372, 209] width 590 height 348
click at [265, 235] on div "Ready for LRC" at bounding box center [269, 235] width 65 height 4
click at [258, 304] on div "Approved Not Disbursed" at bounding box center [269, 304] width 65 height 4
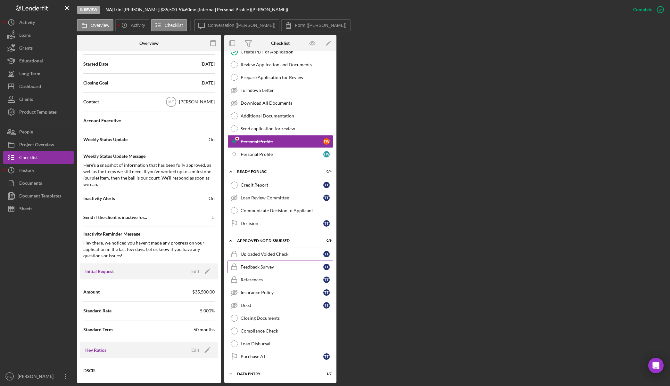
scroll to position [64, 0]
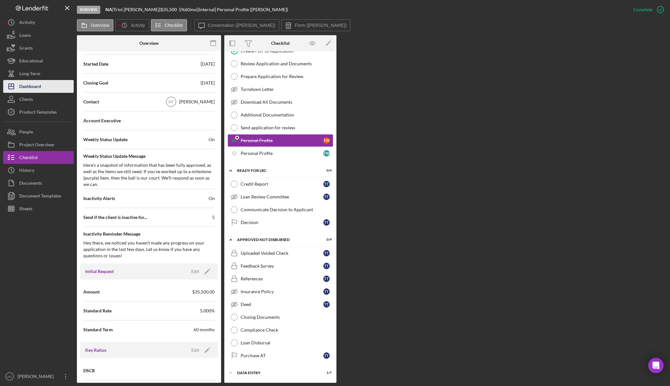
click at [35, 87] on div "Dashboard" at bounding box center [30, 87] width 22 height 14
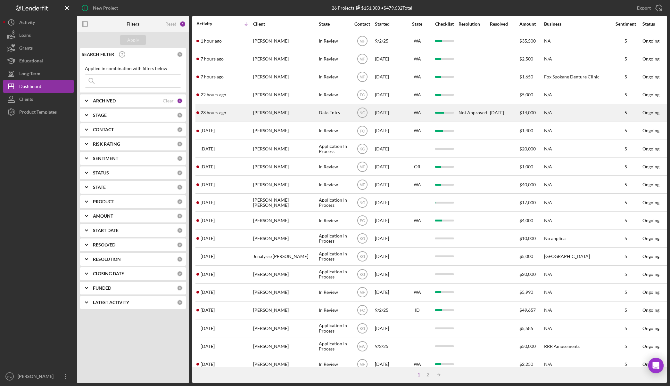
click at [295, 116] on div "Betty Finkbonner" at bounding box center [285, 112] width 64 height 17
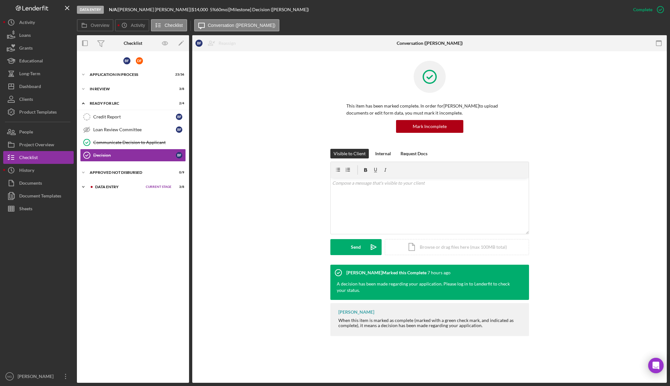
click at [110, 188] on div "Data Entry" at bounding box center [118, 187] width 47 height 4
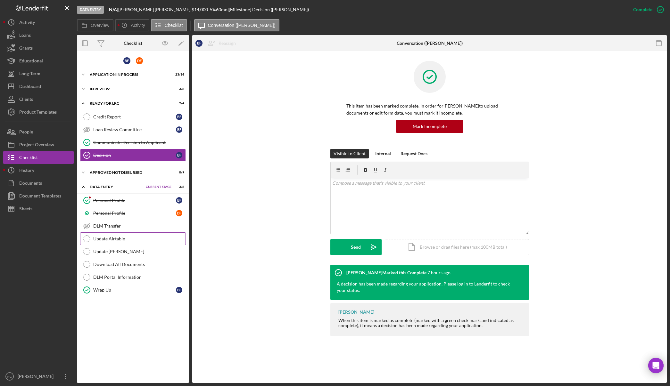
click at [125, 238] on div "Update Airtable" at bounding box center [139, 238] width 92 height 5
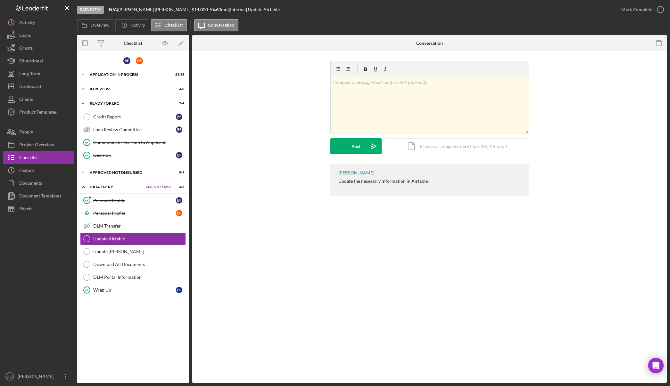
click at [114, 320] on div "B F D F Icon/Expander Application In Process 23 / 36 Set Stage Icon/Expander In…" at bounding box center [133, 217] width 112 height 326
click at [35, 87] on div "Dashboard" at bounding box center [30, 87] width 22 height 14
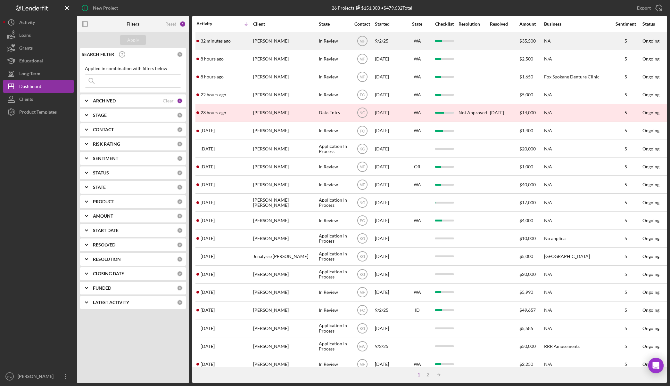
click at [311, 43] on div "[PERSON_NAME]" at bounding box center [285, 41] width 64 height 17
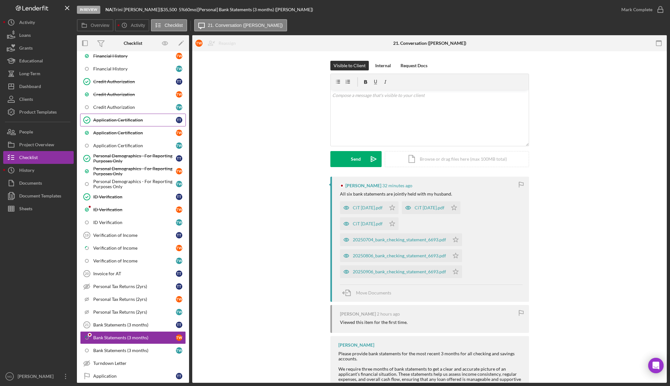
scroll to position [416, 0]
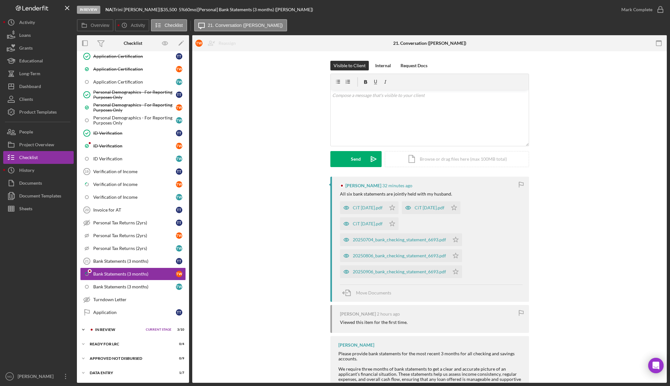
click at [129, 332] on div "Icon/Expander In Review Current Stage 3 / 10 Set Stage" at bounding box center [133, 330] width 112 height 13
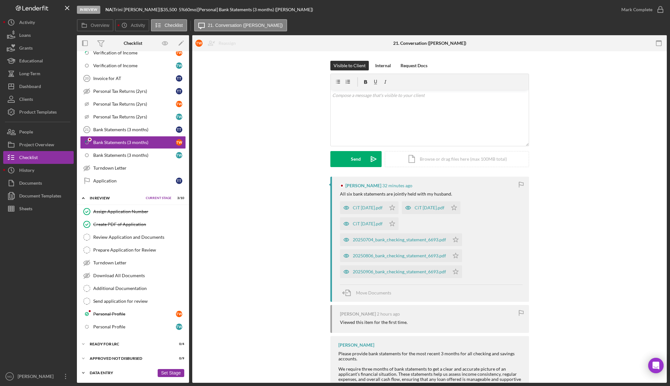
click at [109, 374] on div "Data Entry" at bounding box center [122, 373] width 65 height 4
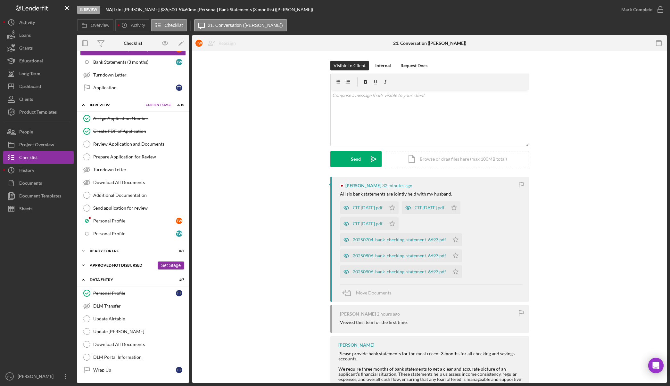
click at [118, 265] on div "Approved Not Disbursed" at bounding box center [122, 266] width 65 height 4
click at [112, 253] on div "Icon/Expander Ready for LRC 0 / 4 Set Stage" at bounding box center [133, 251] width 112 height 13
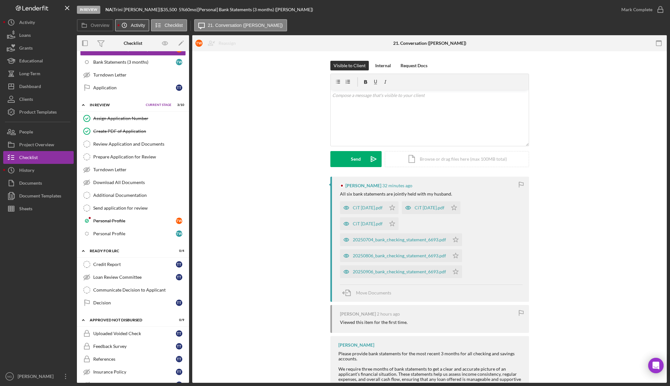
click at [136, 25] on label "Activity" at bounding box center [138, 25] width 14 height 5
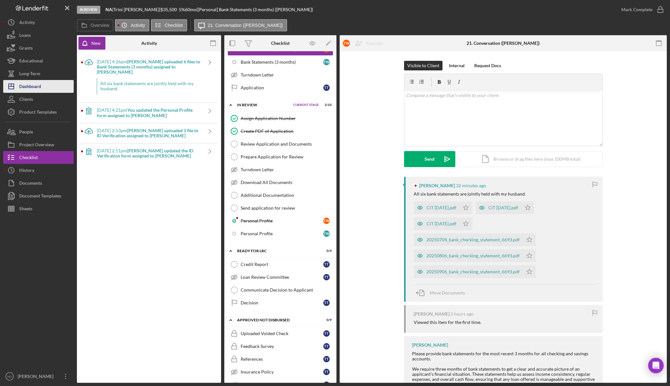
click at [54, 87] on button "Icon/Dashboard Dashboard" at bounding box center [38, 86] width 70 height 13
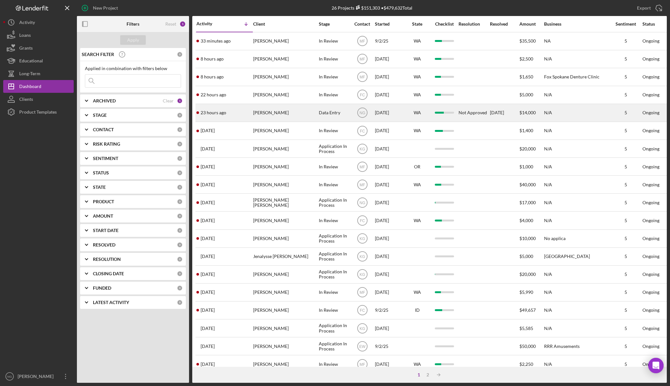
click at [348, 115] on div "Data Entry" at bounding box center [334, 112] width 31 height 17
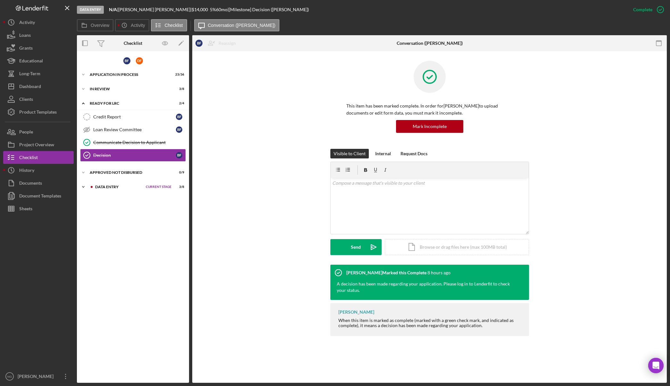
click at [120, 185] on div "Icon/Expander Data Entry Current Stage 3 / 8 Set Stage" at bounding box center [133, 187] width 112 height 13
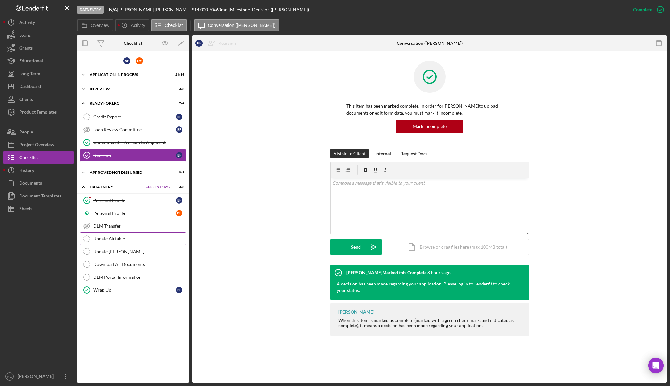
click at [135, 243] on link "Update Airtable Update Airtable" at bounding box center [133, 239] width 106 height 13
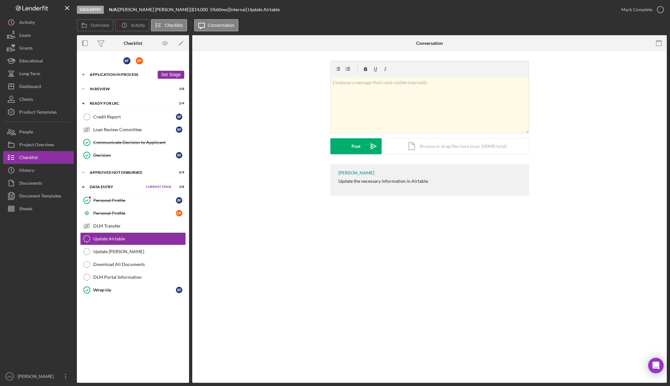
click at [121, 74] on div "Application In Process" at bounding box center [122, 75] width 65 height 4
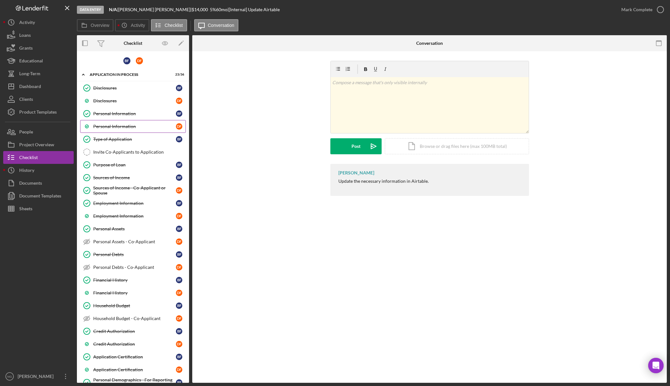
click at [120, 121] on link "Personal Information D F" at bounding box center [133, 126] width 106 height 13
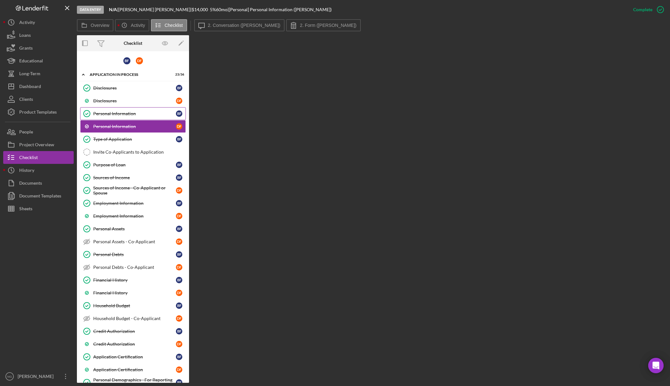
click at [128, 116] on div "Personal Information" at bounding box center [134, 113] width 83 height 5
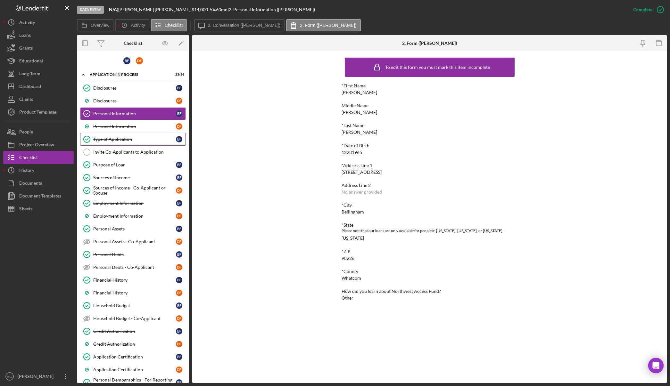
click at [127, 135] on link "Type of Application Type of Application B F" at bounding box center [133, 139] width 106 height 13
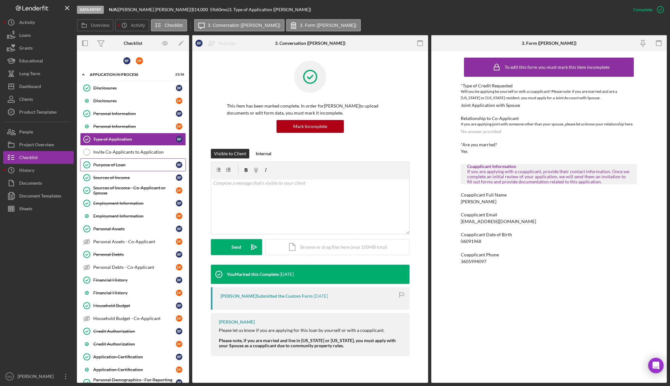
click at [137, 168] on link "Purpose of Loan Purpose of Loan B F" at bounding box center [133, 165] width 106 height 13
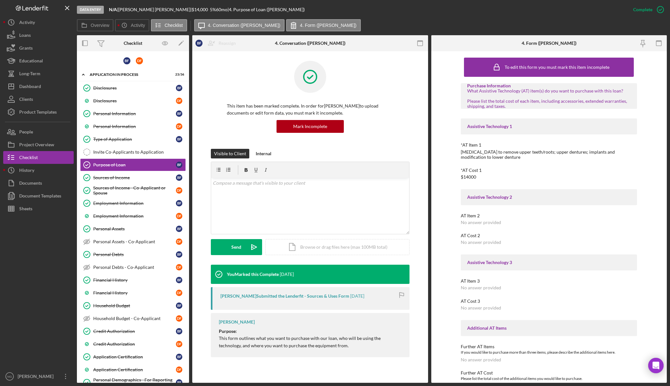
scroll to position [268, 0]
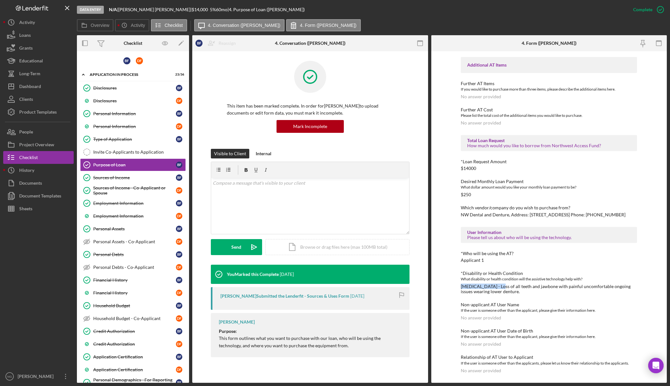
drag, startPoint x: 499, startPoint y: 286, endPoint x: 461, endPoint y: 288, distance: 38.2
click at [461, 288] on div "Periodontal Disease - Loss of all teeth and jawbone with painful uncomfortable …" at bounding box center [549, 289] width 176 height 10
copy div "Periodontal Disease"
click at [114, 112] on div "Personal Information" at bounding box center [134, 113] width 83 height 5
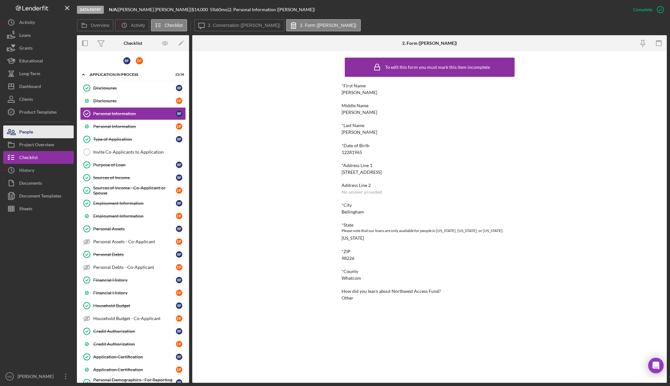
click at [31, 134] on div "People" at bounding box center [26, 133] width 14 height 14
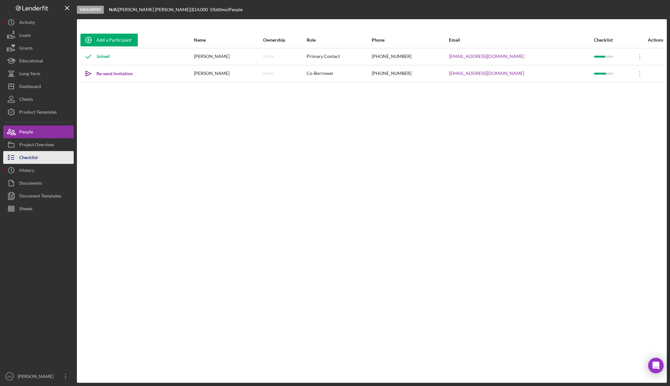
click at [31, 161] on div "Checklist" at bounding box center [28, 158] width 19 height 14
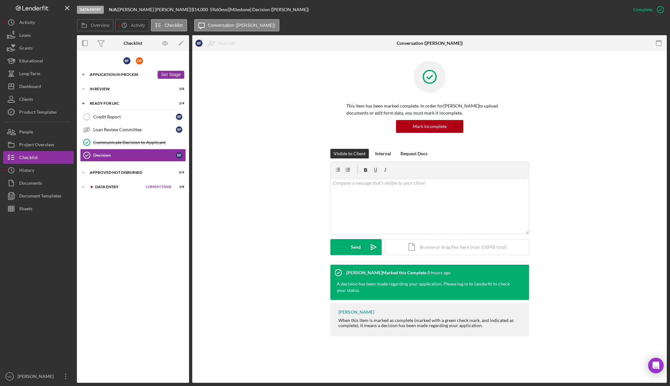
click at [118, 73] on div "Application In Process" at bounding box center [122, 75] width 65 height 4
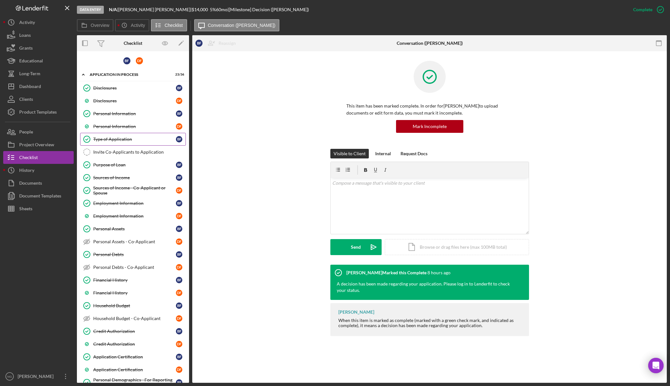
click at [133, 139] on div "Type of Application" at bounding box center [134, 139] width 83 height 5
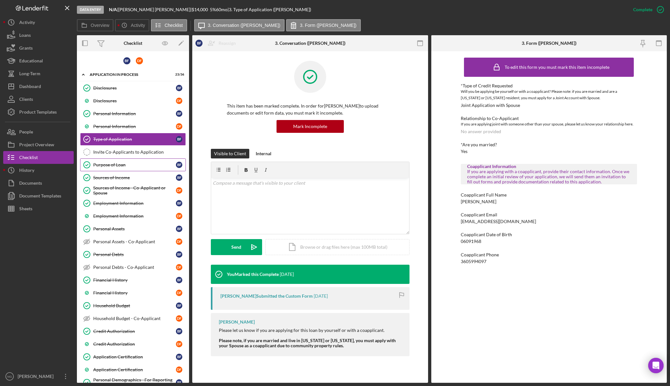
click at [141, 163] on div "Purpose of Loan" at bounding box center [134, 164] width 83 height 5
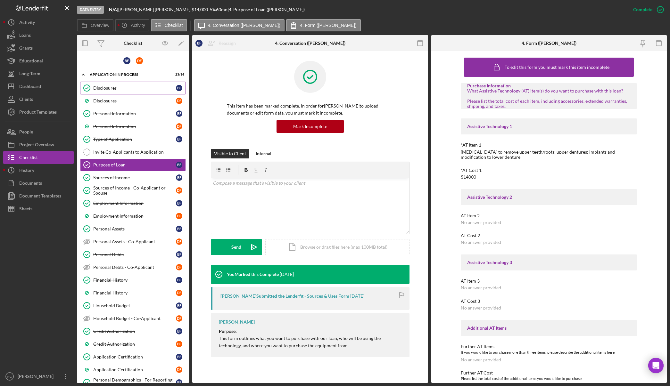
click at [127, 86] on div "Disclosures" at bounding box center [134, 88] width 83 height 5
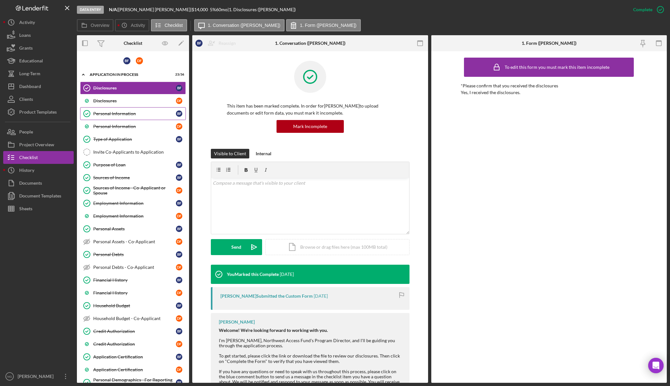
click at [125, 111] on div "Personal Information" at bounding box center [134, 113] width 83 height 5
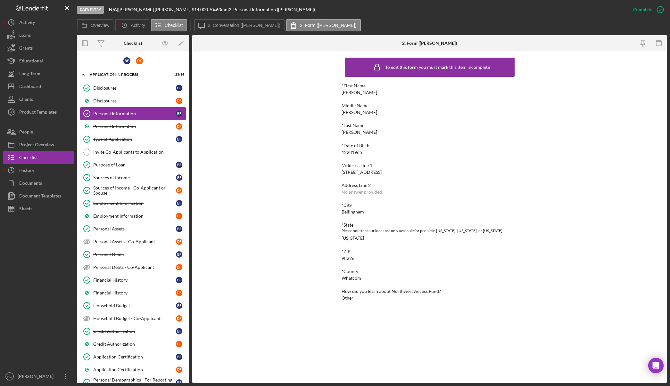
click at [136, 113] on div "Personal Information" at bounding box center [134, 113] width 83 height 5
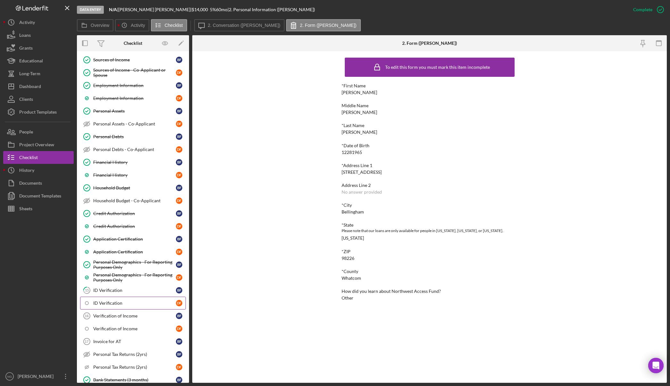
scroll to position [192, 0]
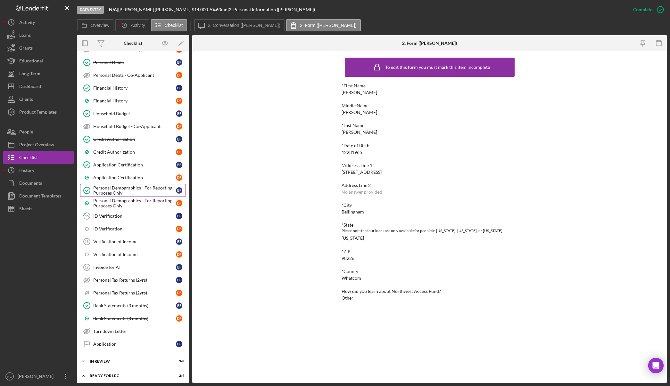
click at [147, 188] on div "Personal Demographics - For Reporting Purposes Only" at bounding box center [134, 191] width 83 height 10
